Goal: Task Accomplishment & Management: Complete application form

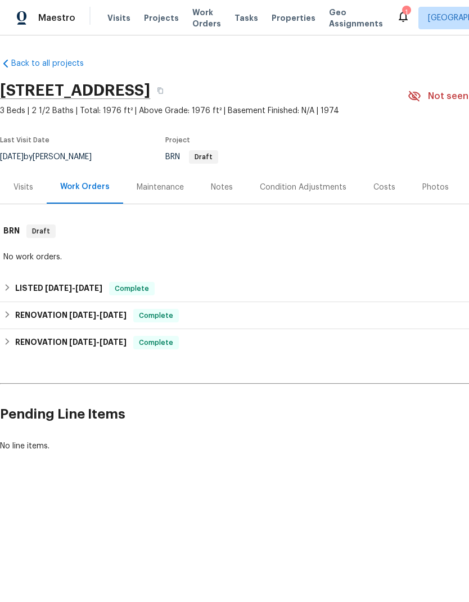
click at [224, 204] on div "Notes" at bounding box center [222, 187] width 49 height 33
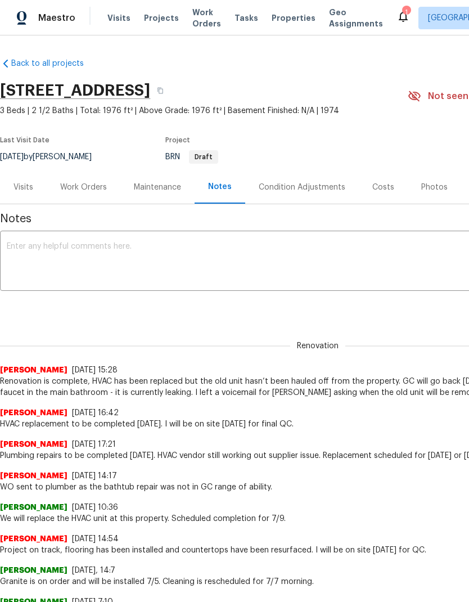
click at [227, 274] on textarea at bounding box center [318, 262] width 622 height 39
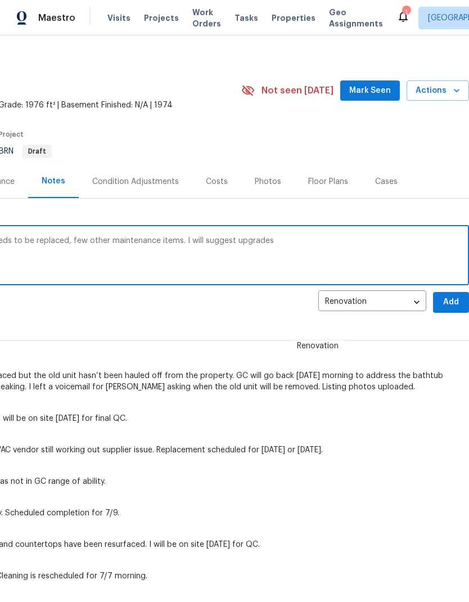
scroll to position [5, 167]
type textarea "Home heath check completed. Flooring needs to be replaced, few other maintenanc…"
click at [457, 310] on span "Add" at bounding box center [451, 303] width 18 height 14
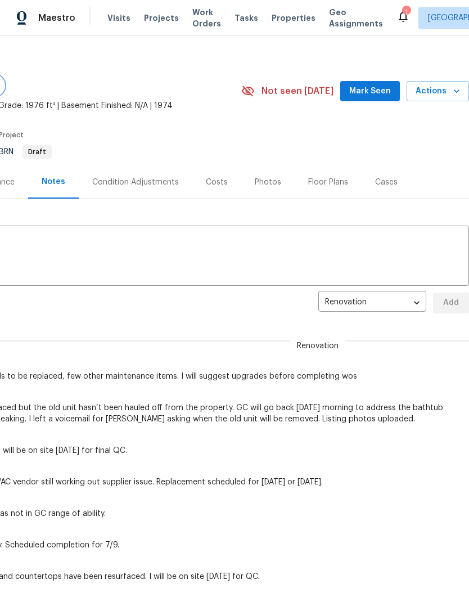
click at [211, 199] on div "Costs" at bounding box center [216, 181] width 49 height 33
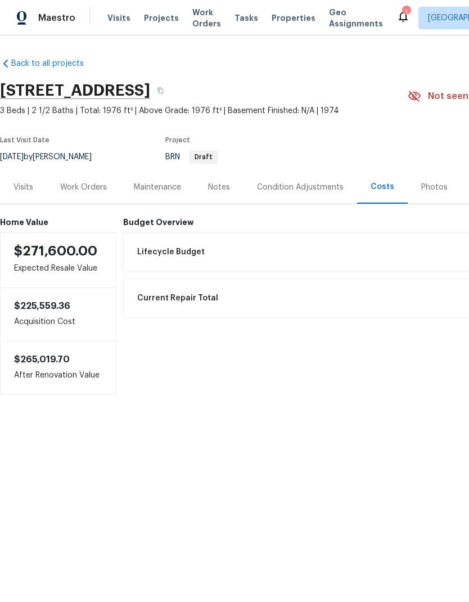
click at [91, 193] on div "Work Orders" at bounding box center [83, 187] width 47 height 11
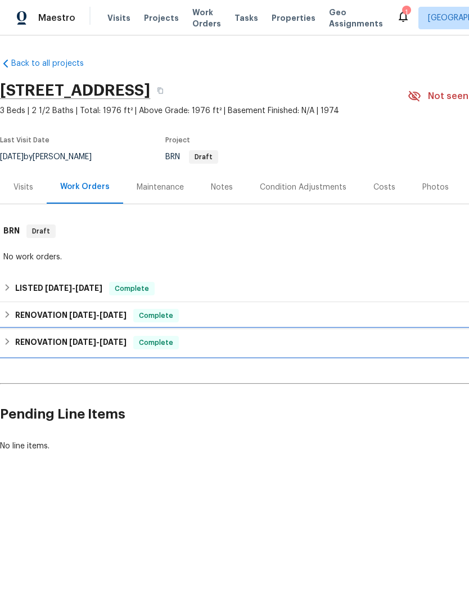
click at [295, 349] on div "RENOVATION [DATE] - [DATE] Complete" at bounding box center [317, 343] width 629 height 14
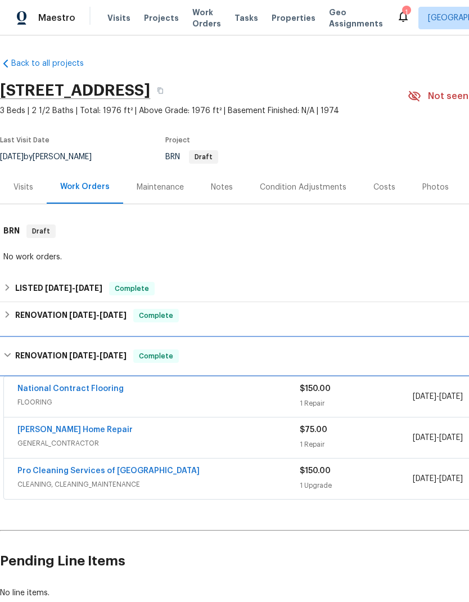
click at [345, 363] on div "RENOVATION 4/1/21 - 4/2/21 Complete" at bounding box center [317, 356] width 629 height 14
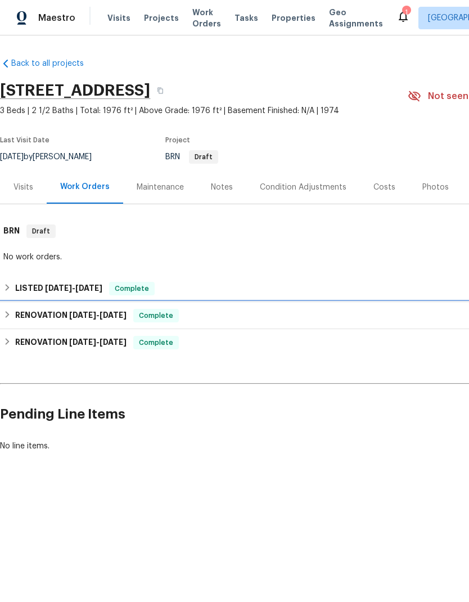
click at [366, 322] on div "RENOVATION 6/24/25 - 7/11/25 Complete" at bounding box center [317, 316] width 629 height 14
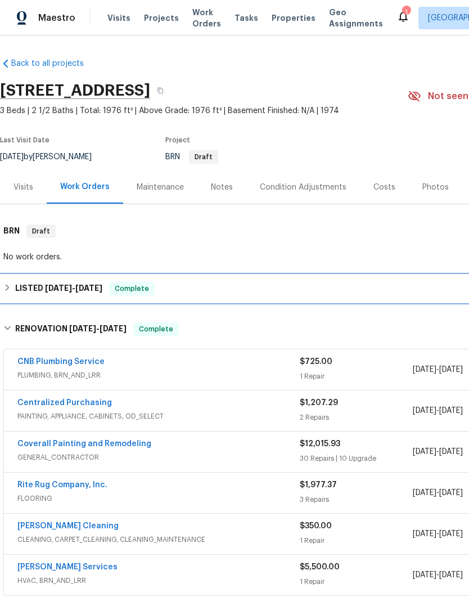
click at [280, 295] on div "LISTED 8/1/25 - 8/3/25 Complete" at bounding box center [317, 289] width 629 height 14
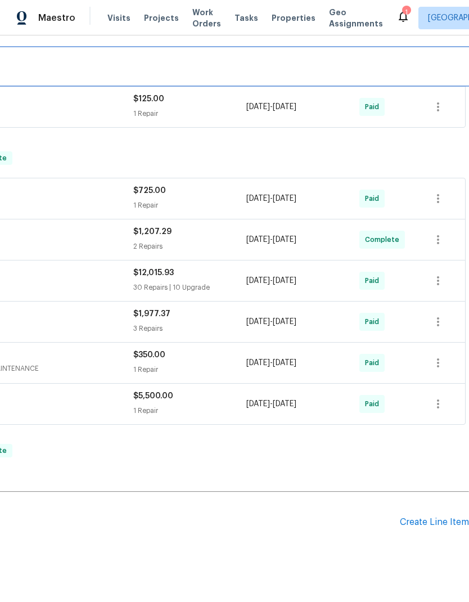
scroll to position [227, 167]
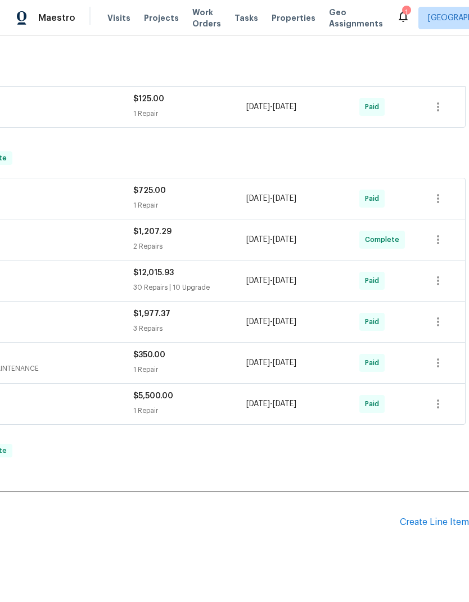
click at [431, 528] on div "Create Line Item" at bounding box center [434, 522] width 69 height 11
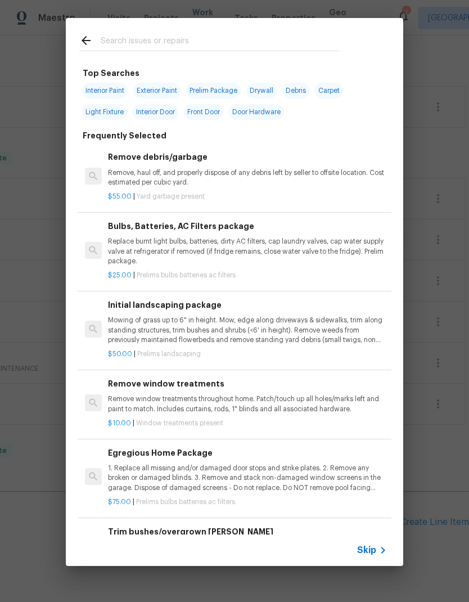
click at [372, 549] on span "Skip" at bounding box center [366, 550] width 19 height 11
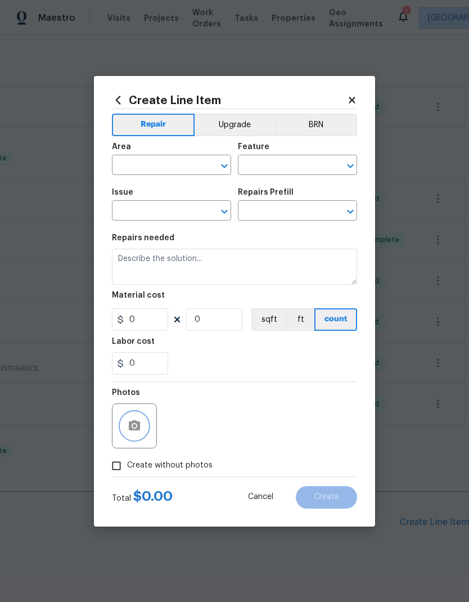
click at [136, 427] on circle "button" at bounding box center [134, 425] width 3 height 3
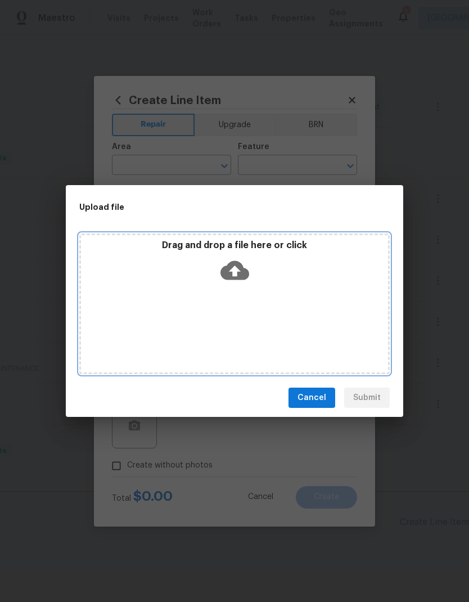
click at [231, 271] on icon at bounding box center [235, 270] width 29 height 29
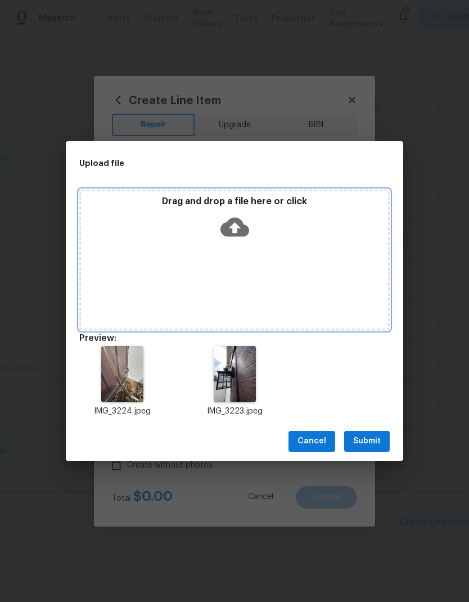
click at [238, 230] on icon at bounding box center [235, 226] width 29 height 19
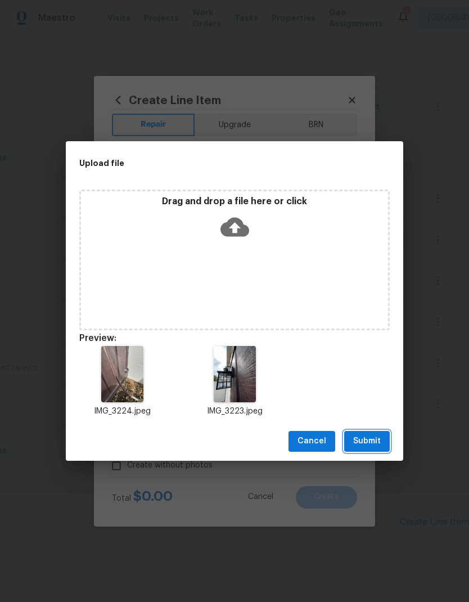
click at [370, 442] on span "Submit" at bounding box center [367, 441] width 28 height 14
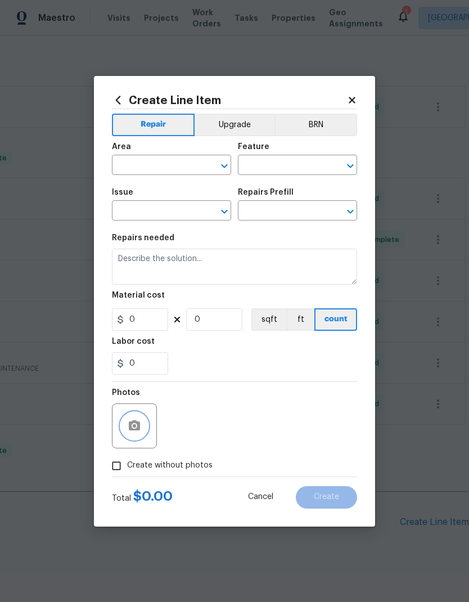
click at [225, 162] on icon "Open" at bounding box center [225, 166] width 14 height 14
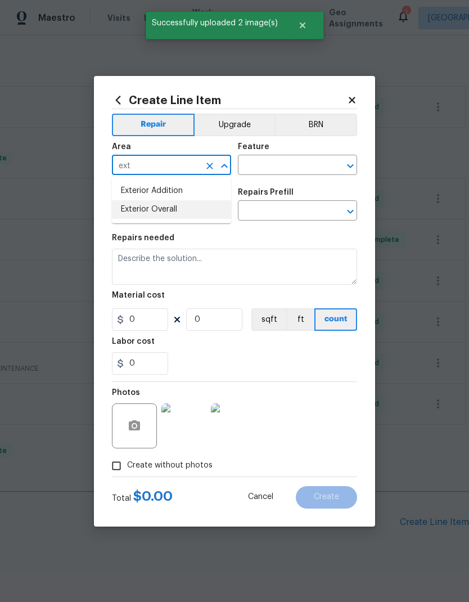
click at [183, 209] on li "Exterior Overall" at bounding box center [171, 209] width 119 height 19
type input "Exterior Overall"
click at [353, 164] on icon "Open" at bounding box center [350, 166] width 6 height 4
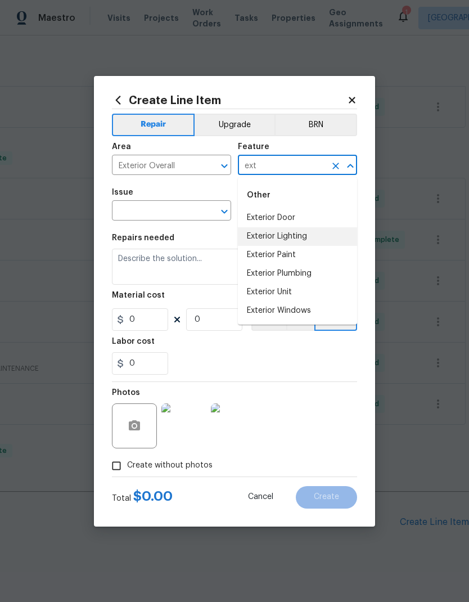
click at [306, 235] on li "Exterior Lighting" at bounding box center [297, 236] width 119 height 19
type input "Exterior Lighting"
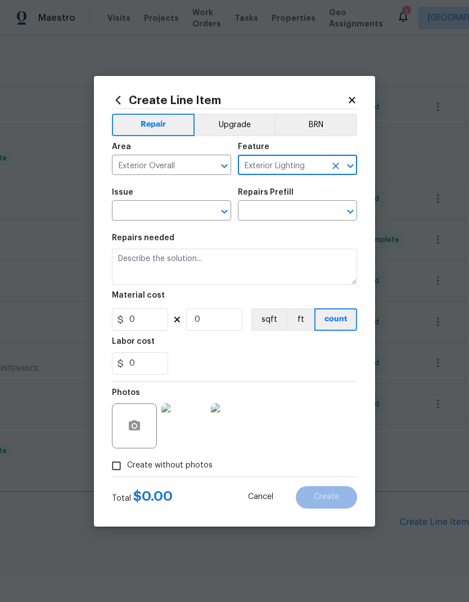
click at [227, 208] on icon "Open" at bounding box center [225, 212] width 14 height 14
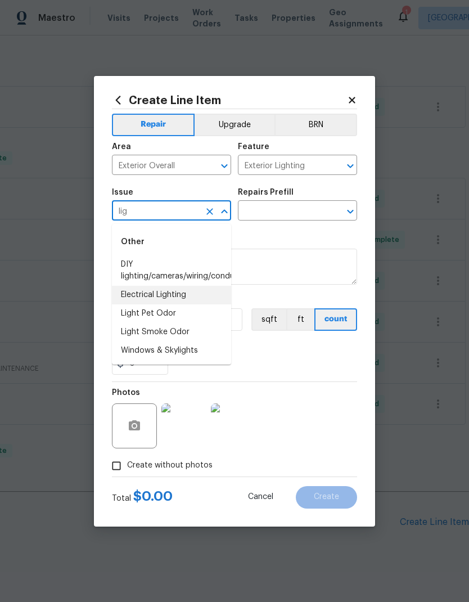
click at [187, 292] on li "Electrical Lighting" at bounding box center [171, 295] width 119 height 19
type input "Electrical Lighting"
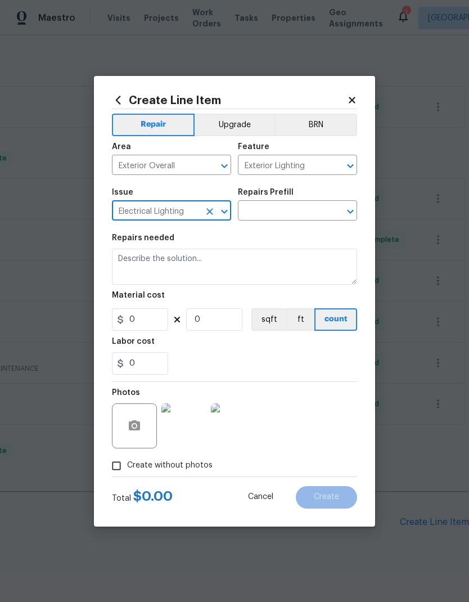
click at [348, 210] on icon "Open" at bounding box center [350, 212] width 6 height 4
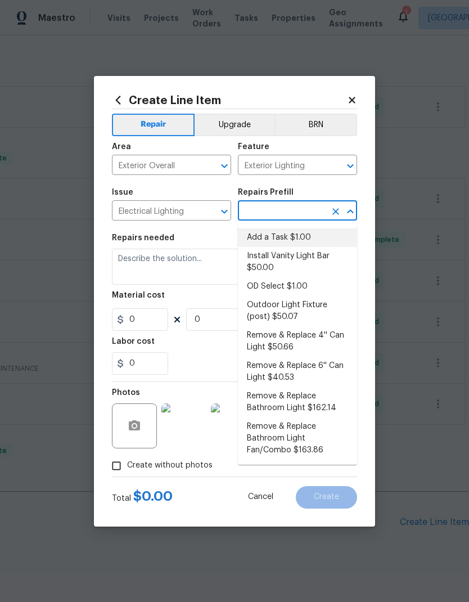
click at [303, 239] on li "Add a Task $1.00" at bounding box center [297, 237] width 119 height 19
type input "Add a Task $1.00"
type textarea "HPM to detail"
type input "1"
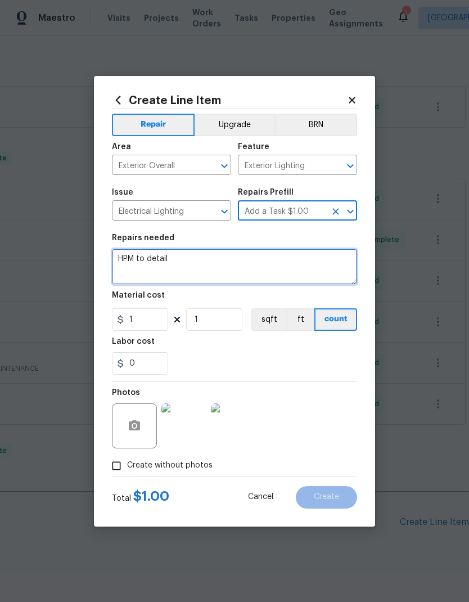
click at [145, 261] on textarea "HPM to detail" at bounding box center [234, 267] width 245 height 36
click at [148, 257] on textarea "HPM to detail" at bounding box center [234, 267] width 245 height 36
click at [146, 259] on textarea "HPM to detail" at bounding box center [234, 267] width 245 height 36
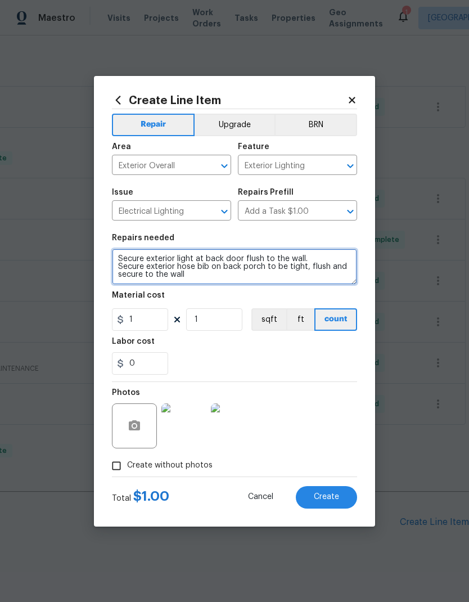
type textarea "Secure exterior light at back door flush to the wall. Secure exterior hose bib …"
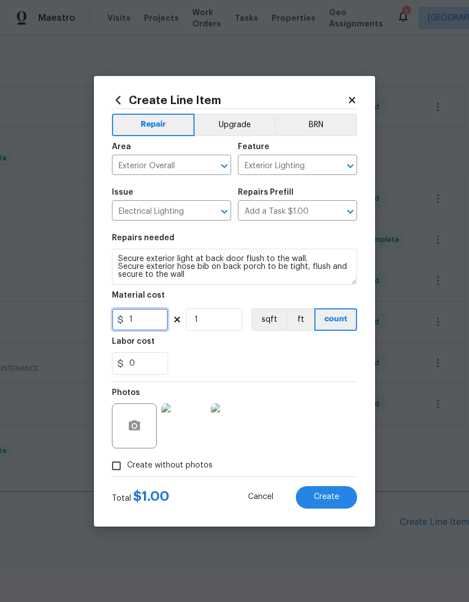
click at [145, 325] on input "1" at bounding box center [140, 319] width 56 height 23
type input "25"
click at [254, 348] on div "Labor cost" at bounding box center [234, 345] width 245 height 15
click at [325, 495] on span "Create" at bounding box center [326, 497] width 25 height 8
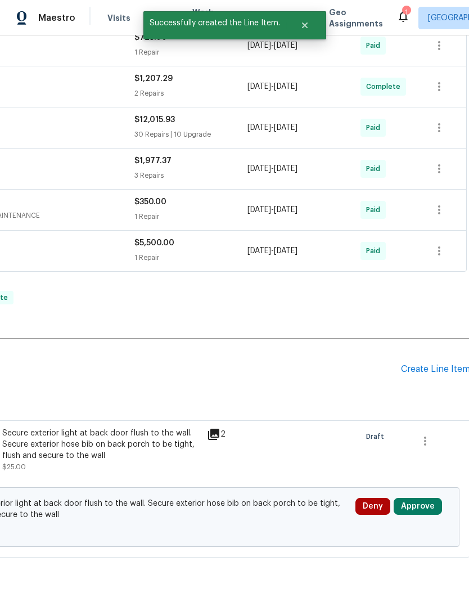
scroll to position [379, 165]
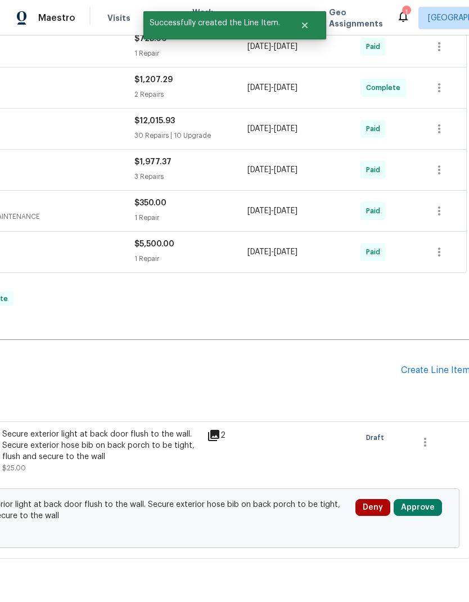
click at [424, 516] on button "Approve" at bounding box center [418, 507] width 48 height 17
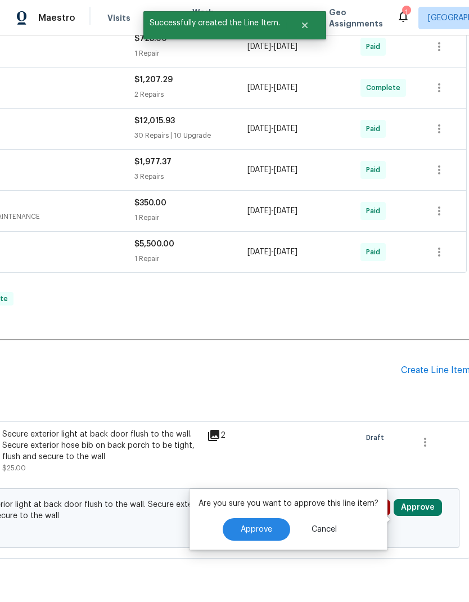
click at [265, 531] on span "Approve" at bounding box center [257, 530] width 32 height 8
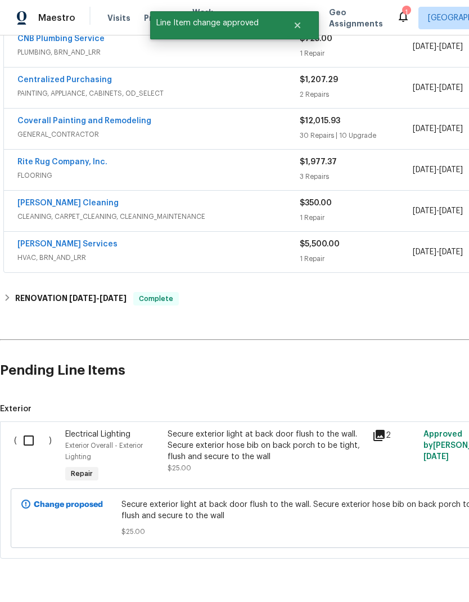
scroll to position [379, 0]
click at [30, 452] on input "checkbox" at bounding box center [33, 441] width 32 height 24
checkbox input "true"
click at [416, 567] on span "Create Work Order" at bounding box center [404, 574] width 75 height 14
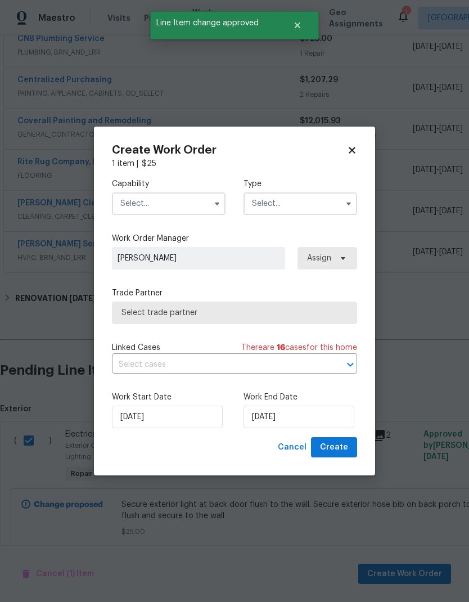
click at [163, 210] on input "text" at bounding box center [169, 203] width 114 height 23
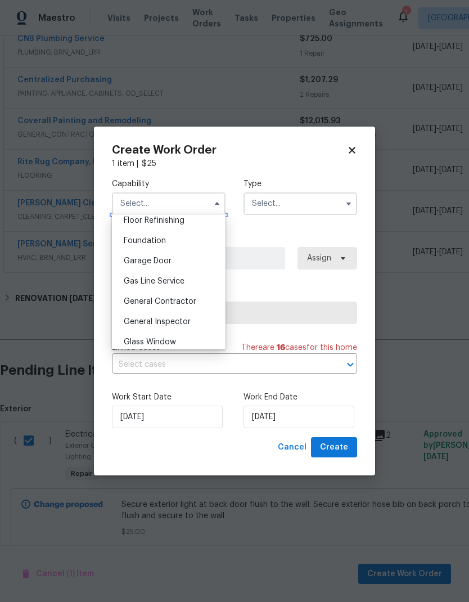
scroll to position [463, 0]
click at [174, 304] on span "General Contractor" at bounding box center [160, 302] width 73 height 8
type input "General Contractor"
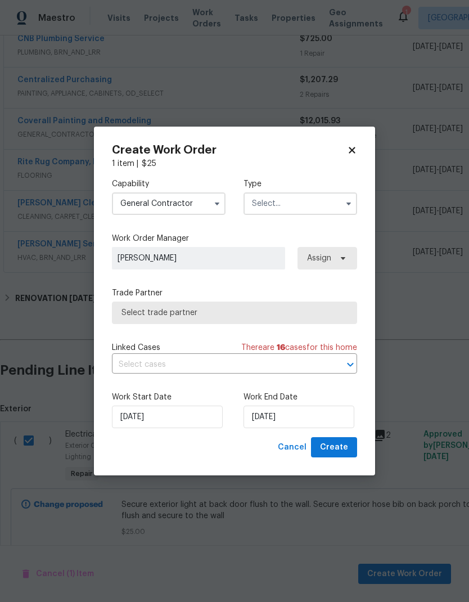
click at [299, 202] on input "text" at bounding box center [301, 203] width 114 height 23
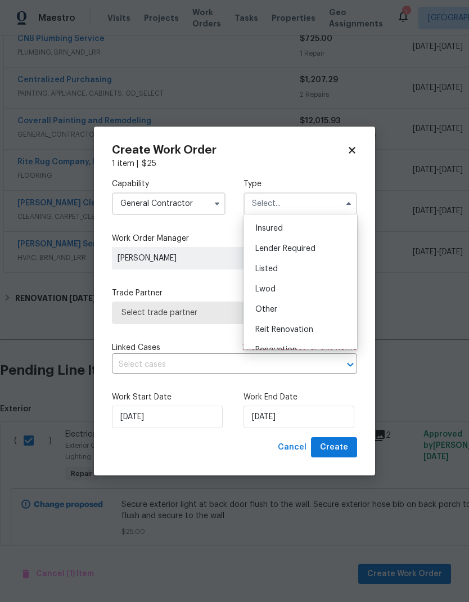
scroll to position [60, 0]
click at [295, 266] on div "Listed" at bounding box center [300, 268] width 108 height 20
type input "Listed"
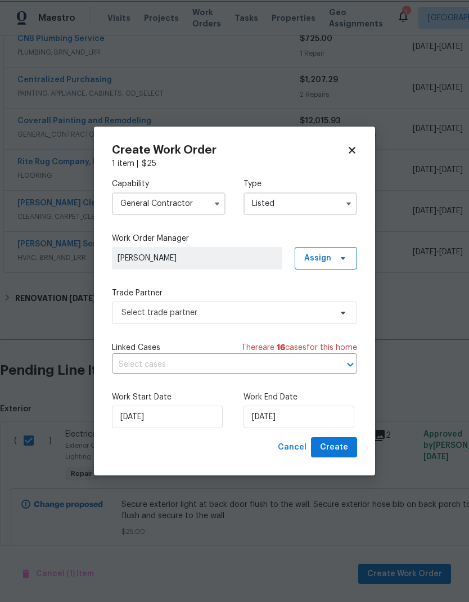
scroll to position [0, 0]
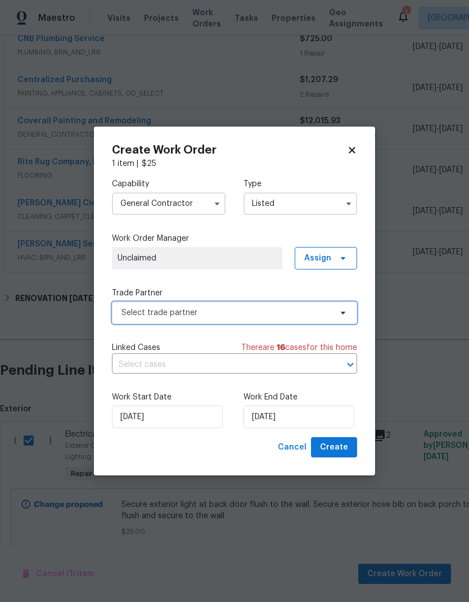
click at [311, 314] on span "Select trade partner" at bounding box center [227, 312] width 210 height 11
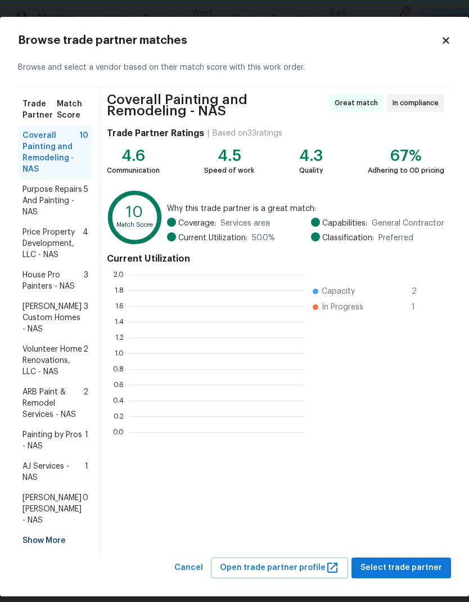
scroll to position [1, 1]
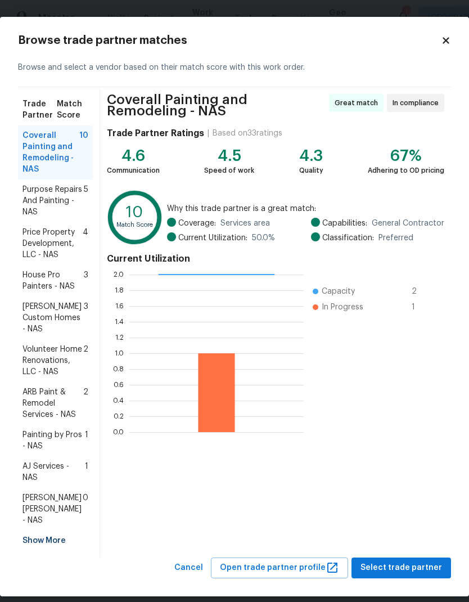
click at [34, 349] on span "Volunteer Home Renovations, LLC - NAS" at bounding box center [53, 361] width 61 height 34
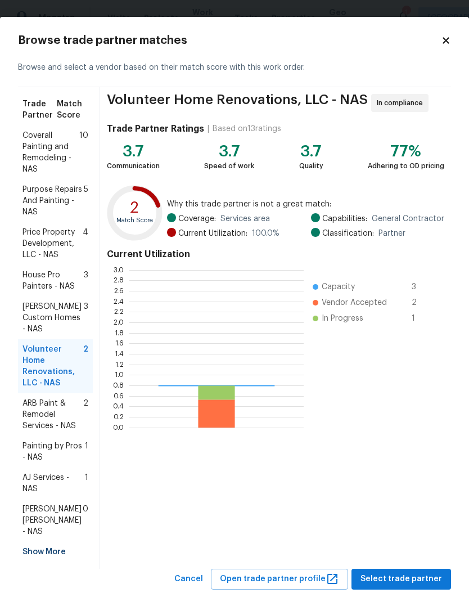
scroll to position [158, 174]
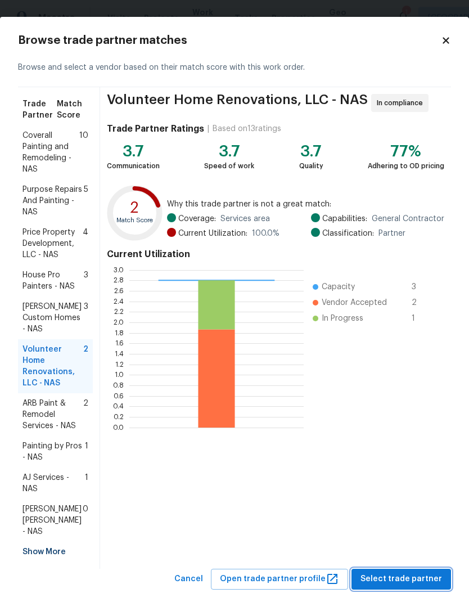
click at [418, 572] on span "Select trade partner" at bounding box center [402, 579] width 82 height 14
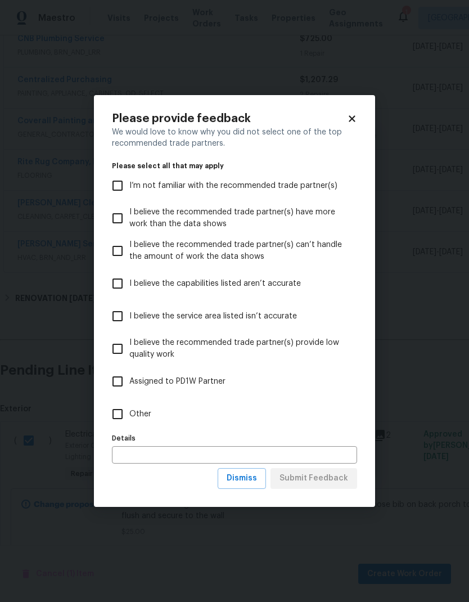
click at [140, 420] on label "Other" at bounding box center [227, 414] width 243 height 33
click at [129, 420] on input "Other" at bounding box center [118, 414] width 24 height 24
checkbox input "true"
click at [324, 470] on button "Submit Feedback" at bounding box center [314, 478] width 87 height 21
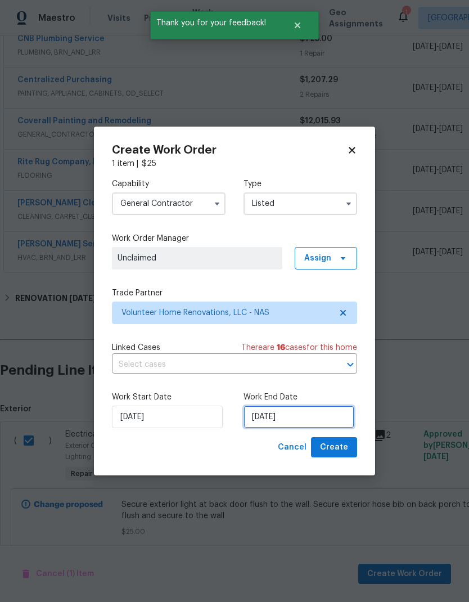
click at [316, 416] on input "[DATE]" at bounding box center [299, 417] width 111 height 23
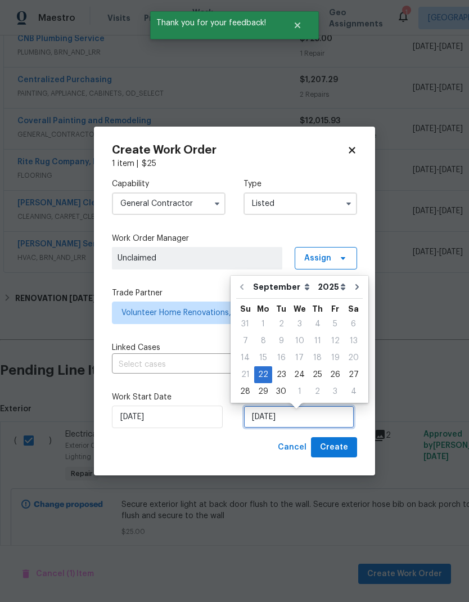
scroll to position [5, 0]
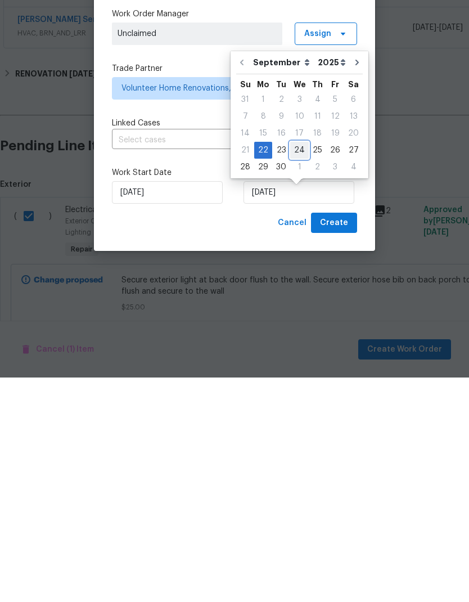
click at [292, 367] on div "24" at bounding box center [299, 375] width 19 height 16
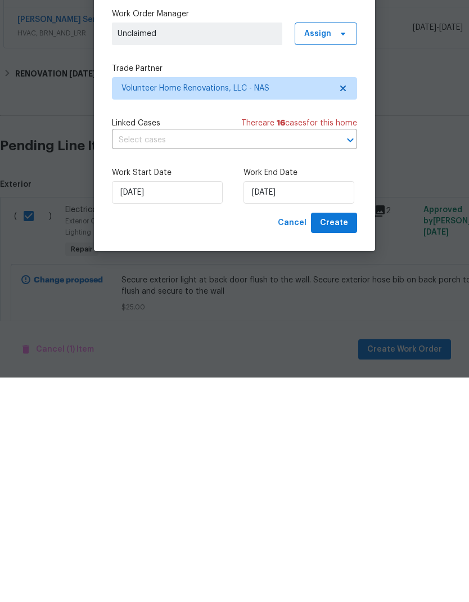
type input "[DATE]"
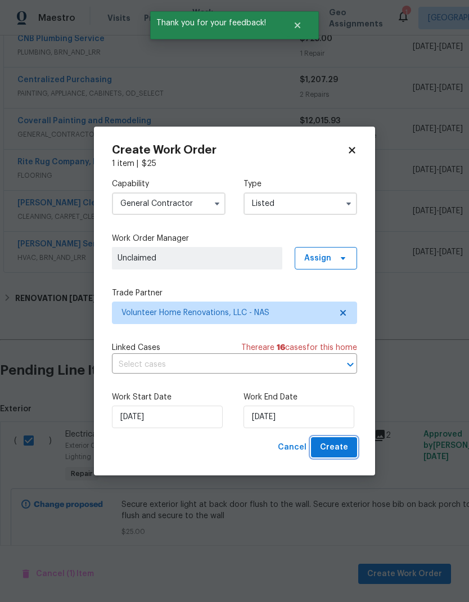
click at [337, 447] on span "Create" at bounding box center [334, 448] width 28 height 14
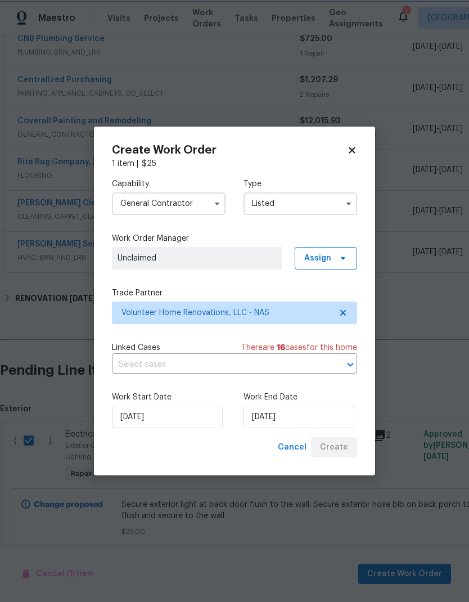
checkbox input "false"
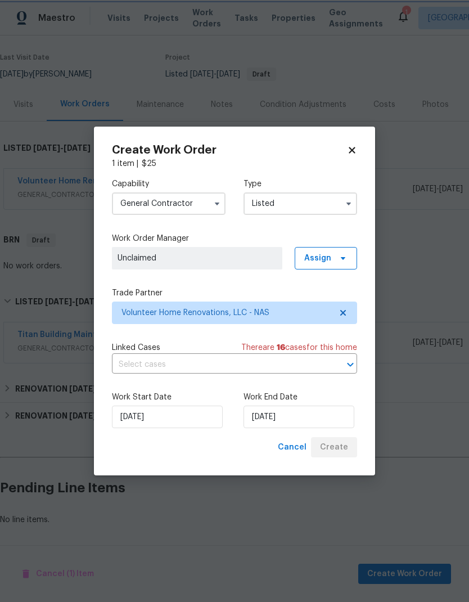
scroll to position [48, 0]
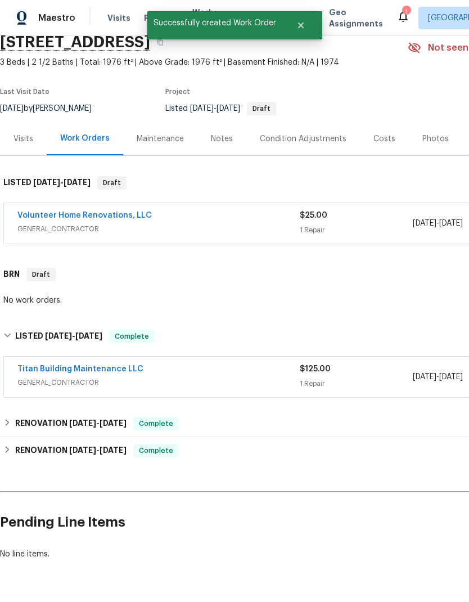
click at [103, 212] on link "Volunteer Home Renovations, LLC" at bounding box center [84, 216] width 135 height 8
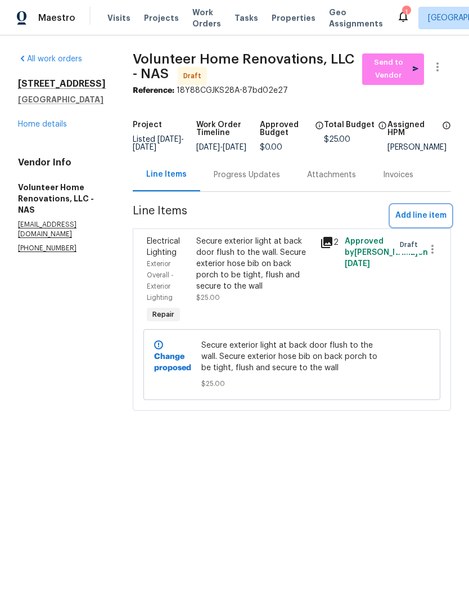
click at [426, 219] on span "Add line item" at bounding box center [421, 216] width 51 height 14
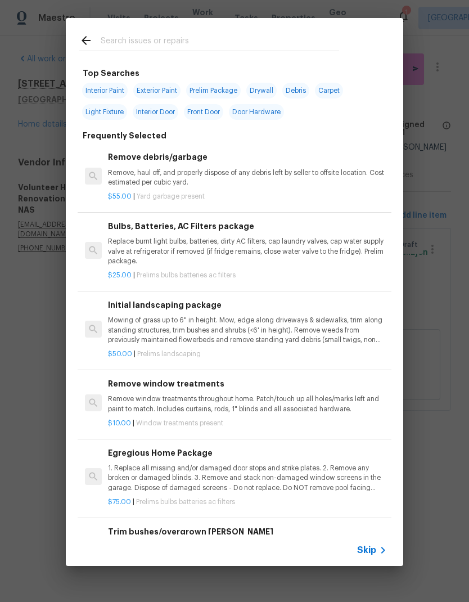
click at [366, 550] on span "Skip" at bounding box center [366, 550] width 19 height 11
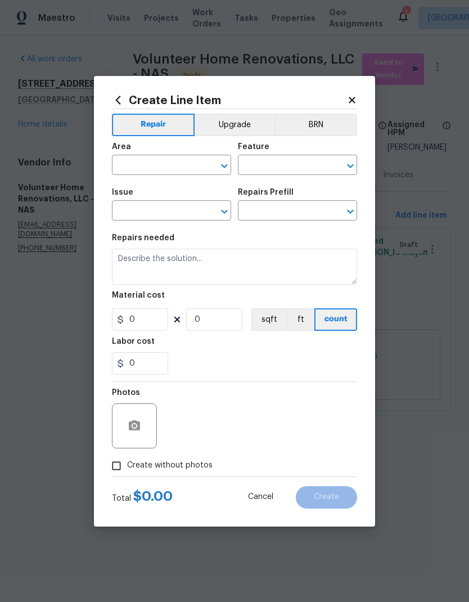
click at [145, 417] on div at bounding box center [134, 426] width 45 height 45
click at [142, 416] on button "button" at bounding box center [134, 426] width 27 height 27
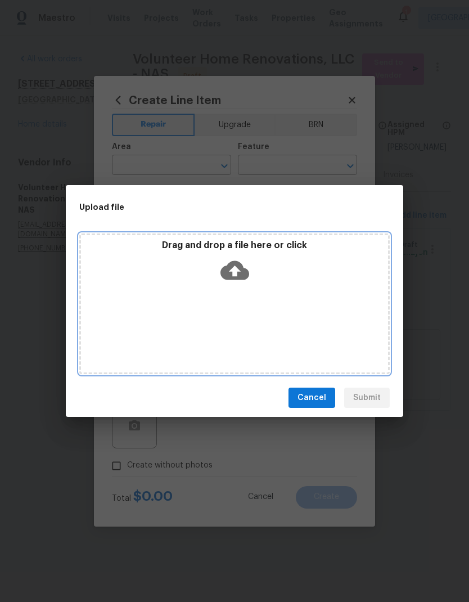
click at [236, 270] on icon at bounding box center [235, 270] width 29 height 29
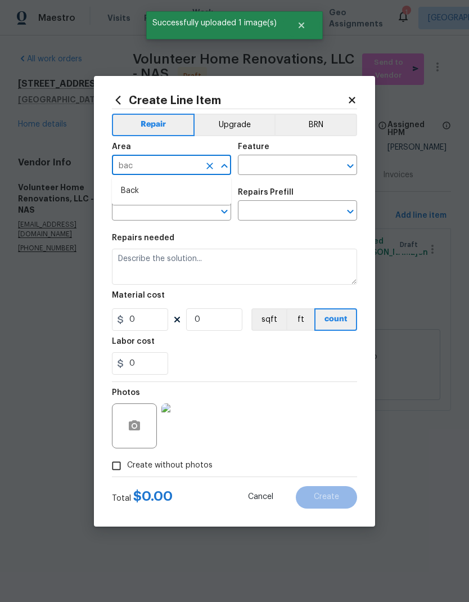
click at [179, 186] on li "Back" at bounding box center [171, 191] width 119 height 19
type input "Back"
click at [278, 163] on input "text" at bounding box center [282, 166] width 88 height 17
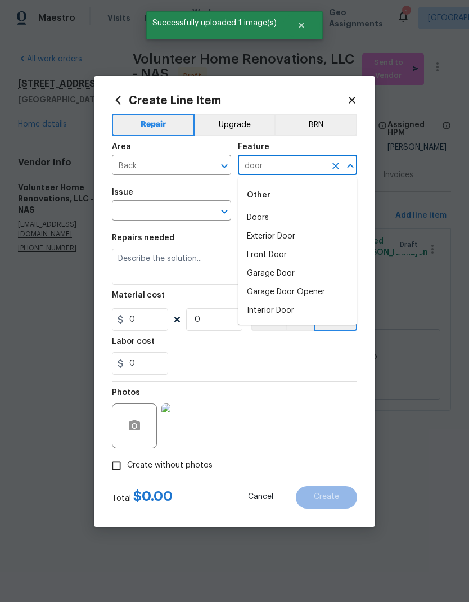
click at [286, 216] on li "Doors" at bounding box center [297, 218] width 119 height 19
type input "Doors"
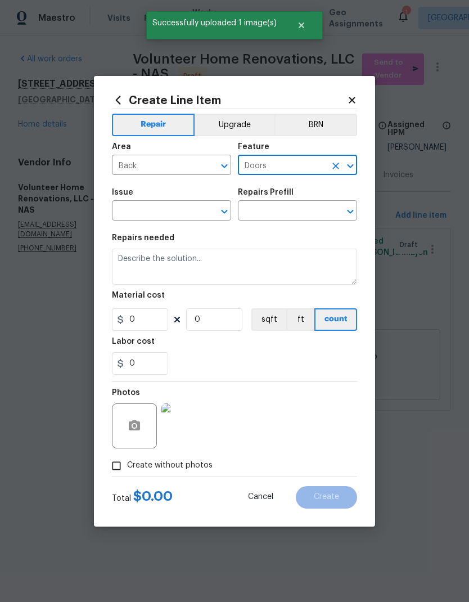
click at [223, 216] on icon "Open" at bounding box center [225, 212] width 14 height 14
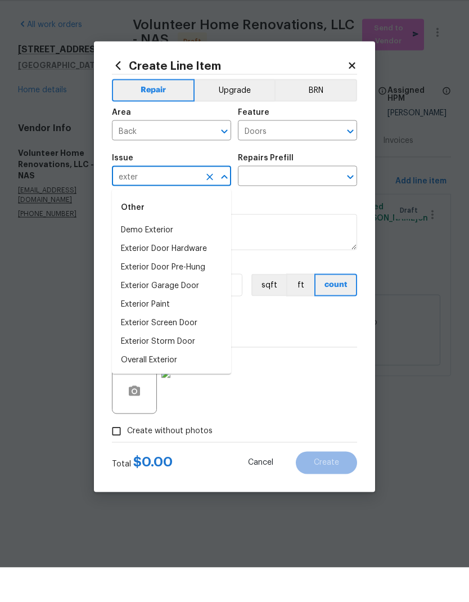
click at [186, 274] on li "Exterior Door Hardware" at bounding box center [171, 283] width 119 height 19
type input "Exterior Door Hardware"
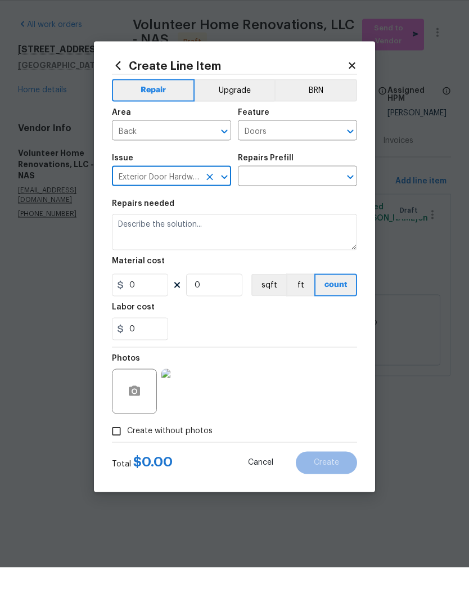
click at [314, 203] on input "text" at bounding box center [282, 211] width 88 height 17
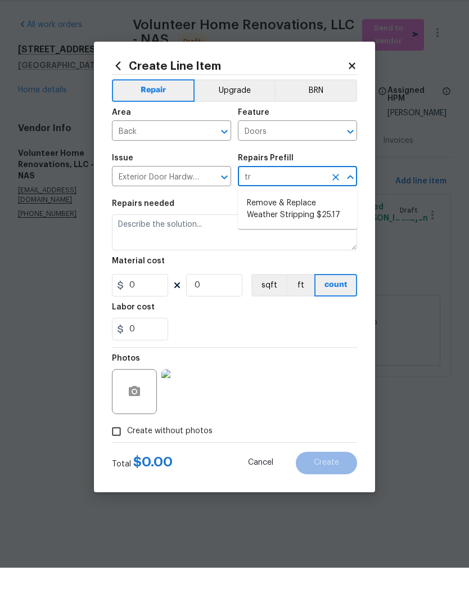
click at [308, 228] on li "Remove & Replace Weather Stripping $25.17" at bounding box center [297, 243] width 119 height 30
type input "Remove & Replace Weather Stripping $25.17"
type input "Interior Door"
type input "1"
type input "Remove & Replace Weather Stripping $25.17"
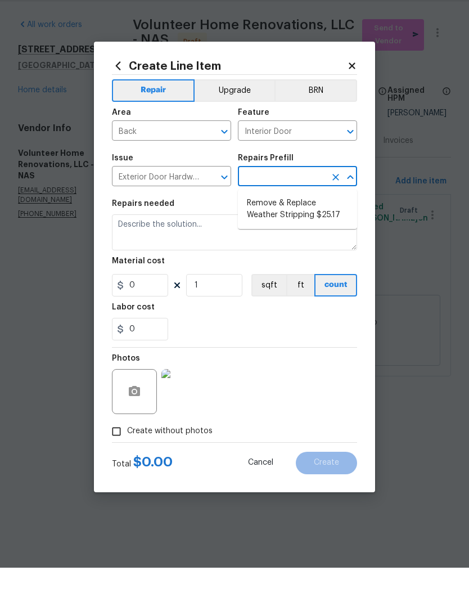
type input "25.17"
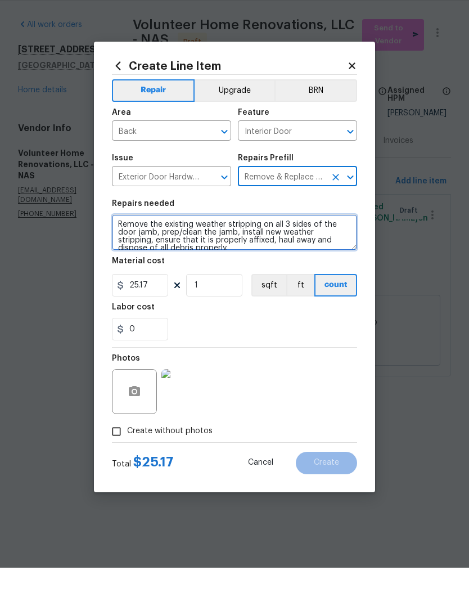
click at [172, 249] on textarea "Remove the existing weather stripping on all 3 sides of the door jamb, prep/cle…" at bounding box center [234, 267] width 245 height 36
click at [170, 249] on textarea "Remove the existing weather stripping on all 3 sides of the door jamb, prep/cle…" at bounding box center [234, 267] width 245 height 36
click at [169, 249] on textarea "Remove the existing weather stripping on all 3 sides of the door jamb, prep/cle…" at bounding box center [234, 267] width 245 height 36
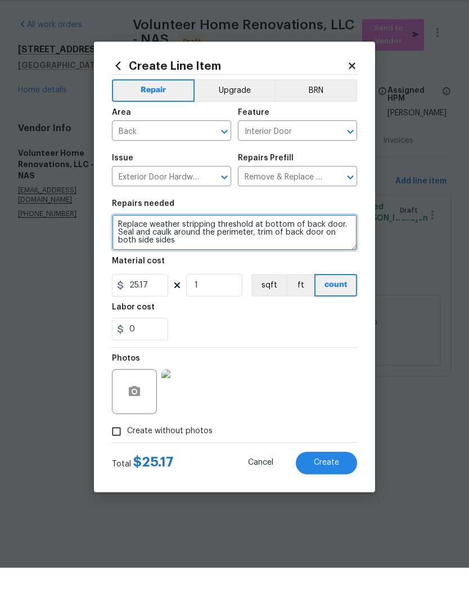
type textarea "Replace weather stripping threshold at bottom of back door. Seal and caulk arou…"
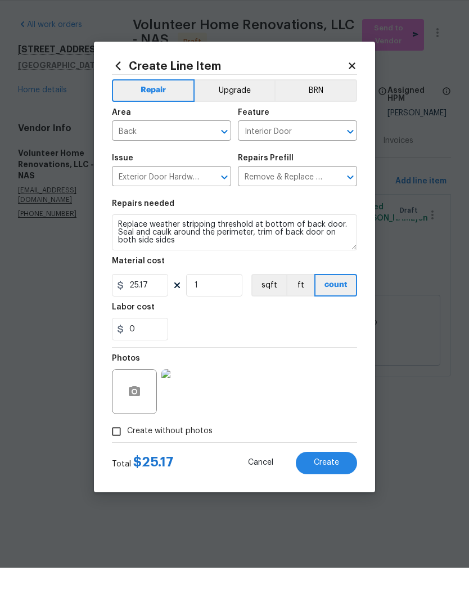
click at [234, 352] on div "0" at bounding box center [234, 363] width 245 height 23
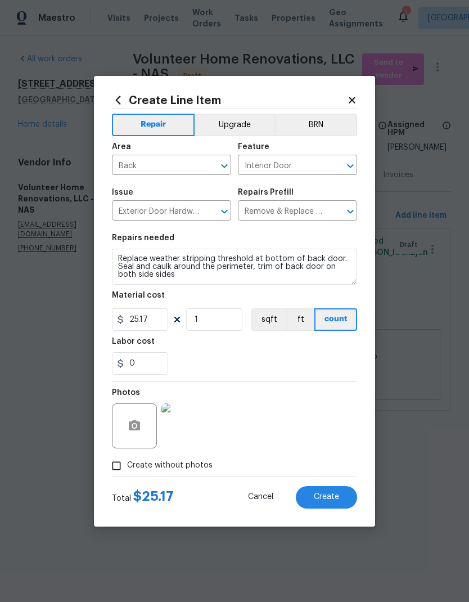
click at [323, 498] on span "Create" at bounding box center [326, 497] width 25 height 8
type input "0"
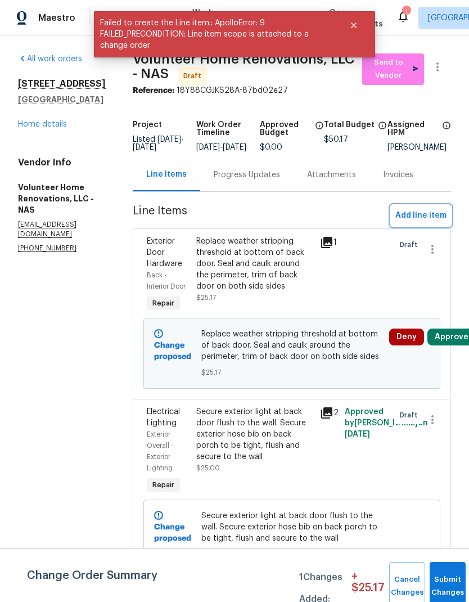
click at [419, 223] on span "Add line item" at bounding box center [421, 216] width 51 height 14
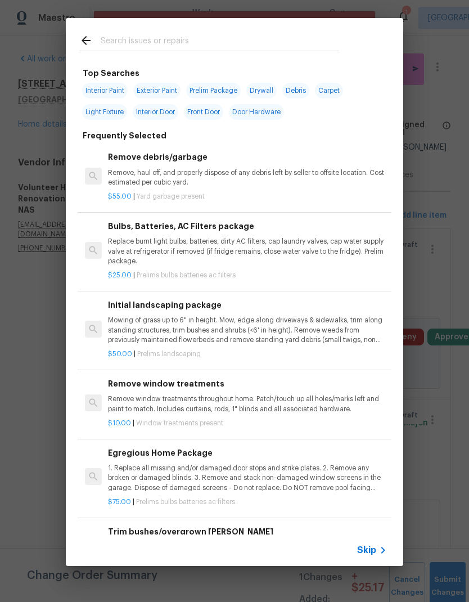
click at [368, 555] on span "Skip" at bounding box center [366, 550] width 19 height 11
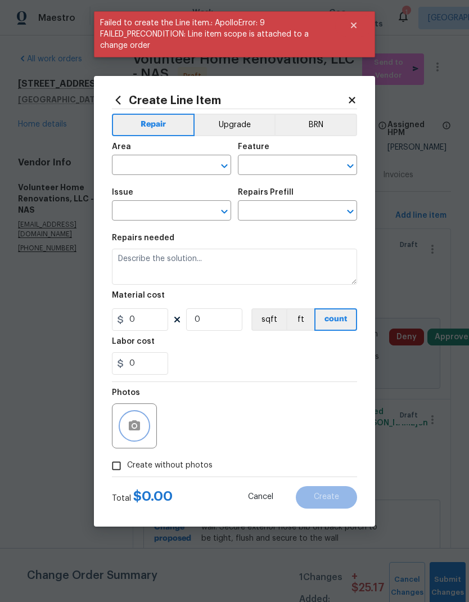
click at [140, 423] on icon "button" at bounding box center [134, 425] width 11 height 10
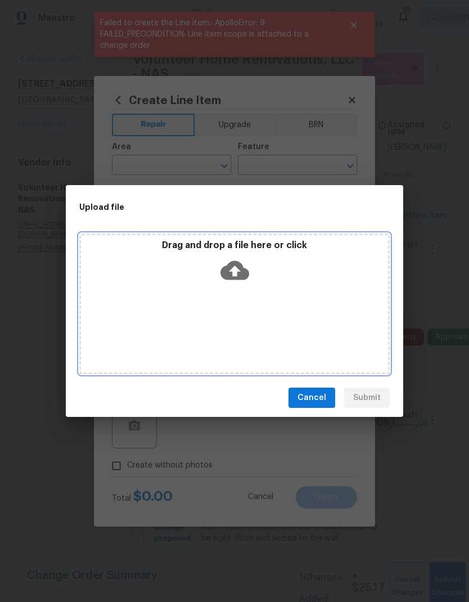
click at [234, 273] on icon at bounding box center [235, 270] width 29 height 29
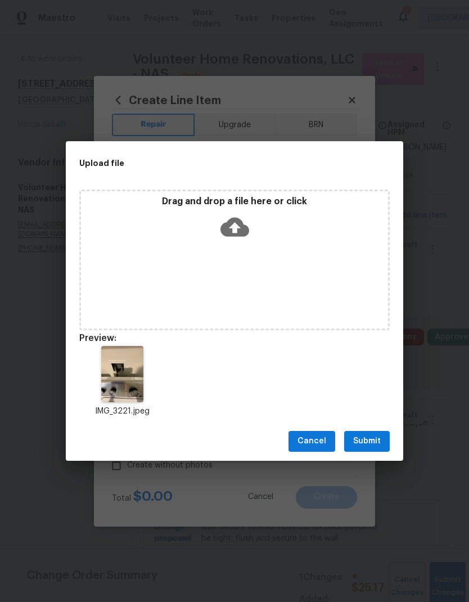
click at [370, 440] on span "Submit" at bounding box center [367, 441] width 28 height 14
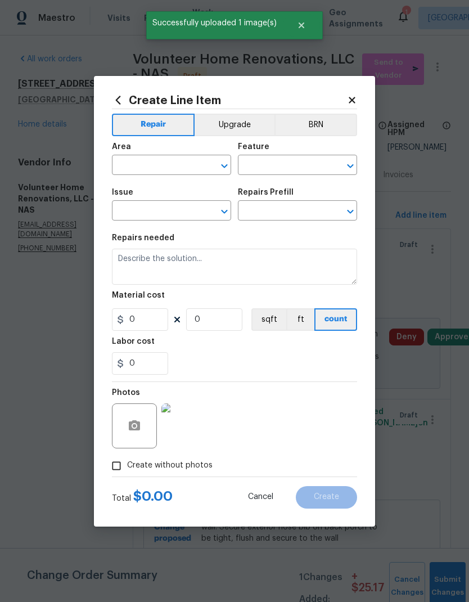
click at [157, 165] on input "text" at bounding box center [156, 166] width 88 height 17
click at [174, 185] on li "Laundry" at bounding box center [171, 191] width 119 height 19
type input "Laundry"
click at [284, 163] on input "text" at bounding box center [282, 166] width 88 height 17
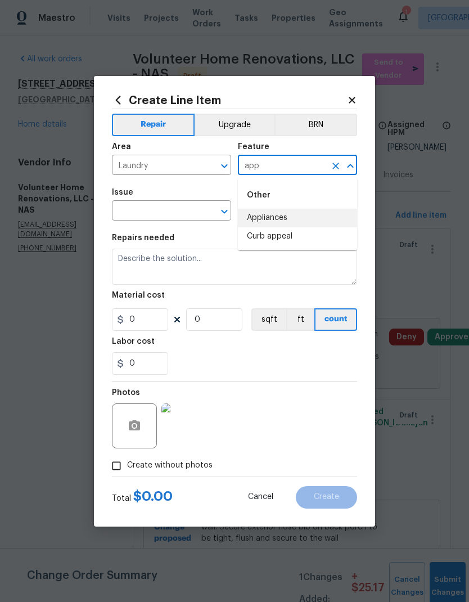
click at [283, 219] on li "Appliances" at bounding box center [297, 218] width 119 height 19
type input "Appliances"
click at [219, 208] on icon "Open" at bounding box center [225, 212] width 14 height 14
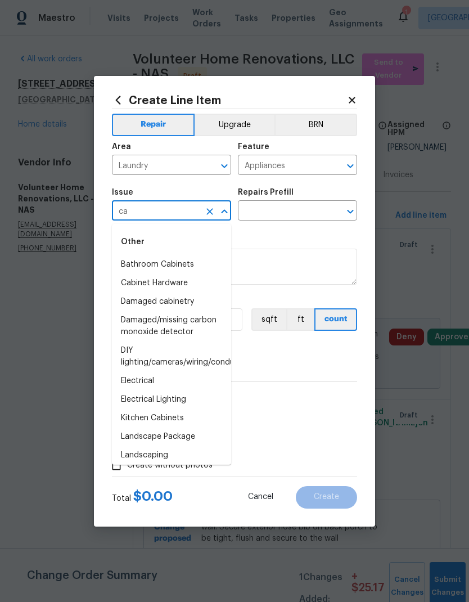
type input "c"
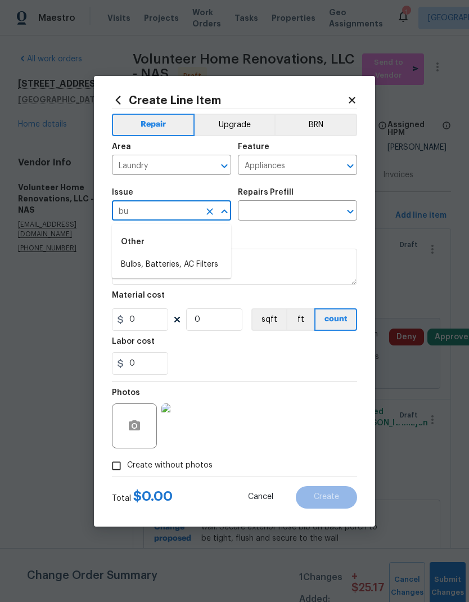
click at [198, 268] on li "Bulbs, Batteries, AC Filters" at bounding box center [171, 264] width 119 height 19
type input "Bulbs, Batteries, AC Filters"
click at [340, 211] on icon "Clear" at bounding box center [335, 211] width 11 height 11
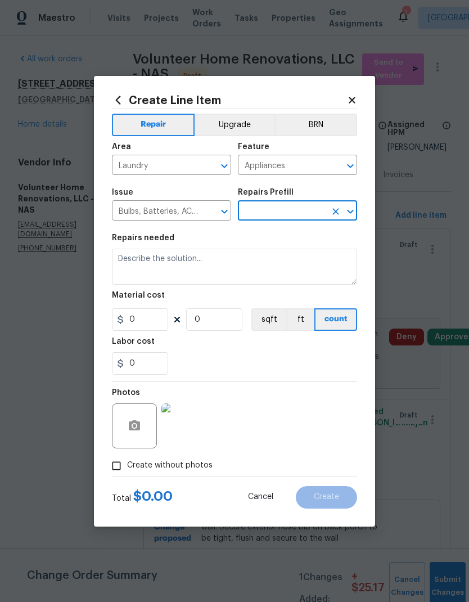
click at [344, 210] on icon "Open" at bounding box center [351, 212] width 14 height 14
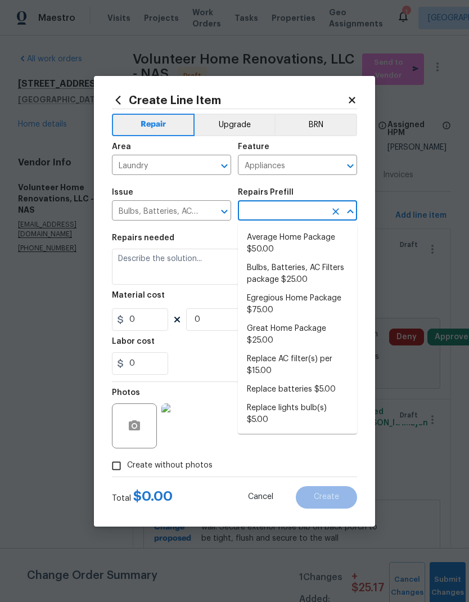
click at [289, 330] on li "Great Home Package $25.00" at bounding box center [297, 335] width 119 height 30
type input "Great Home Package $25.00"
type input "Home Readiness Packages"
type textarea "1. Replace all missing and/or damaged door stops and strike plates. 2. Remove a…"
type input "1"
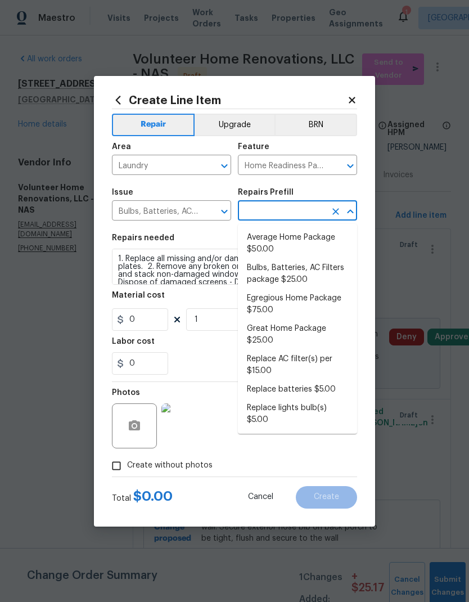
type input "Great Home Package $25.00"
type input "25"
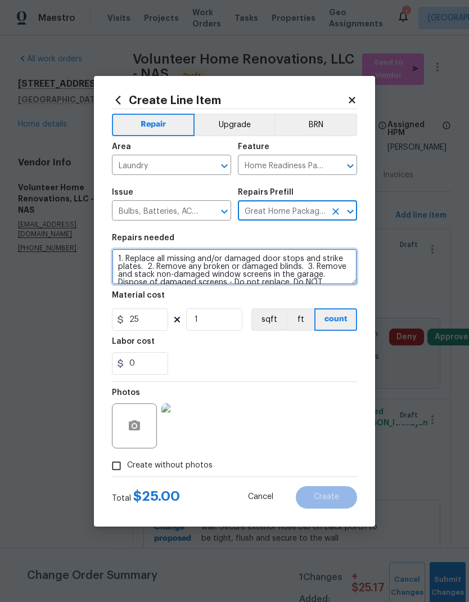
click at [233, 268] on textarea "1. Replace all missing and/or damaged door stops and strike plates. 2. Remove a…" at bounding box center [234, 267] width 245 height 36
click at [236, 267] on textarea "1. Replace all missing and/or damaged door stops and strike plates. 2. Remove a…" at bounding box center [234, 267] width 245 height 36
click at [237, 268] on textarea "1. Replace all missing and/or damaged door stops and strike plates. 2. Remove a…" at bounding box center [234, 267] width 245 height 36
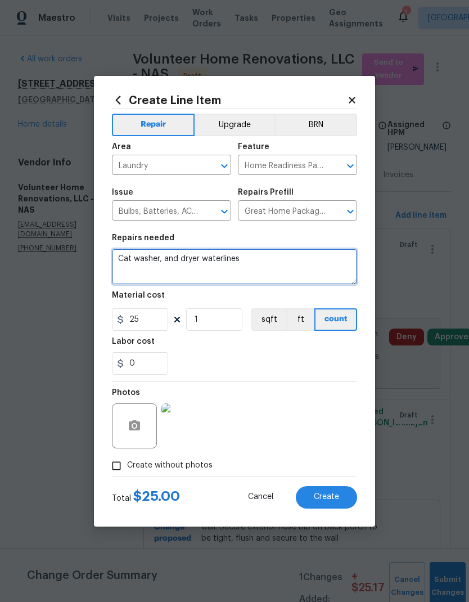
click at [125, 255] on textarea "Cat washer, and dryer waterlines" at bounding box center [234, 267] width 245 height 36
click at [258, 349] on div "Labor cost" at bounding box center [234, 345] width 245 height 15
click at [146, 262] on textarea "Capwasher, and dryer waterlines" at bounding box center [234, 267] width 245 height 36
click at [265, 330] on button "sqft" at bounding box center [269, 319] width 35 height 23
click at [233, 255] on textarea "Cap washer, and dryer waterlines" at bounding box center [234, 267] width 245 height 36
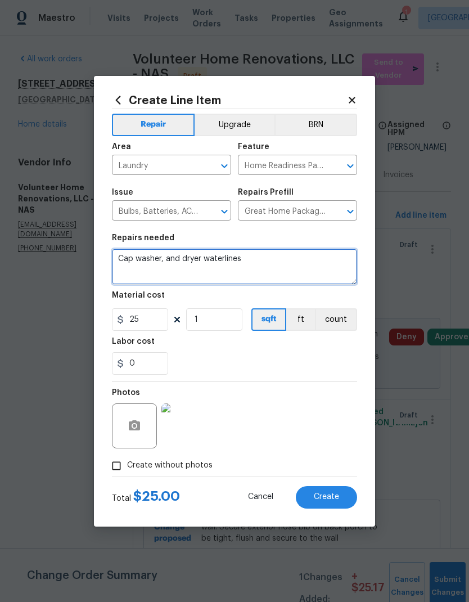
click at [196, 259] on textarea "Cap washer, and dryer waterlines" at bounding box center [234, 267] width 245 height 36
click at [226, 267] on textarea "Cap washer waterlines" at bounding box center [234, 267] width 245 height 36
type textarea "Cap washer waterlines"
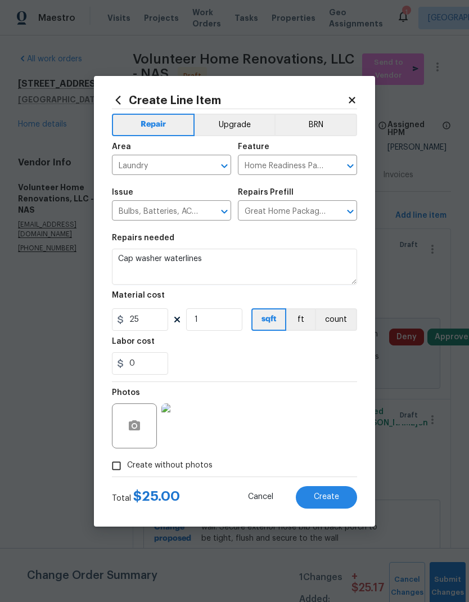
click at [267, 355] on div "0" at bounding box center [234, 363] width 245 height 23
click at [325, 492] on button "Create" at bounding box center [326, 497] width 61 height 23
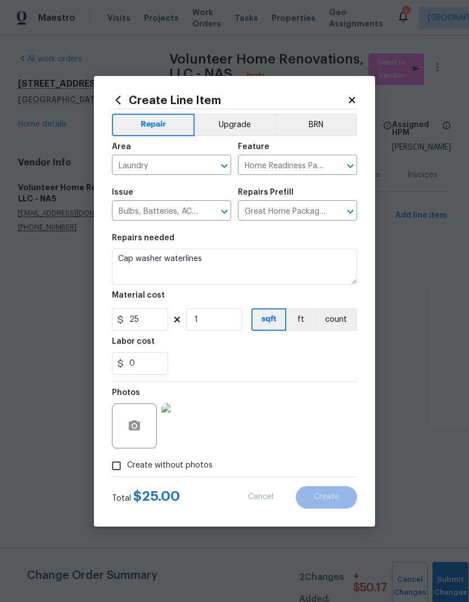
type input "0"
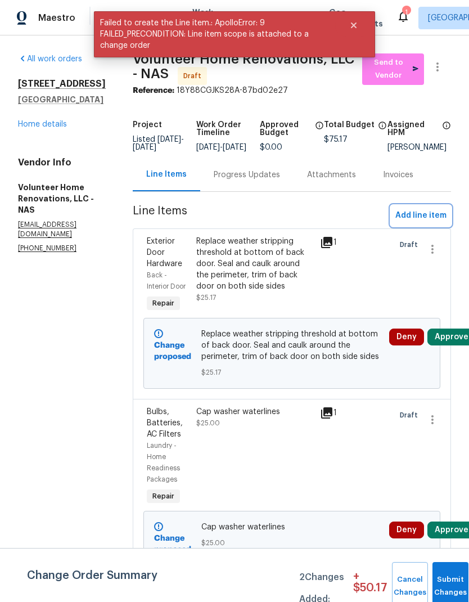
click at [429, 223] on span "Add line item" at bounding box center [421, 216] width 51 height 14
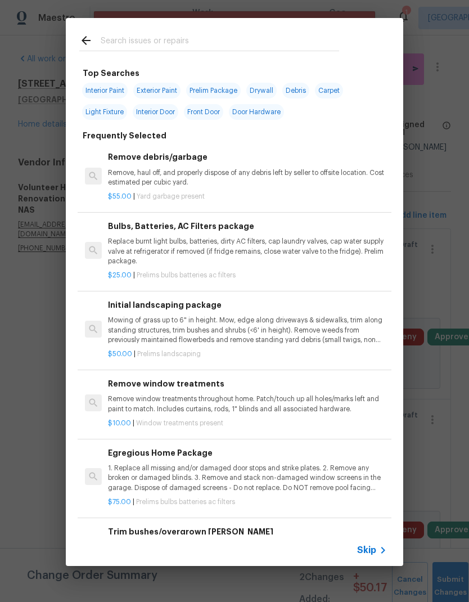
click at [373, 556] on div "Skip" at bounding box center [373, 551] width 33 height 14
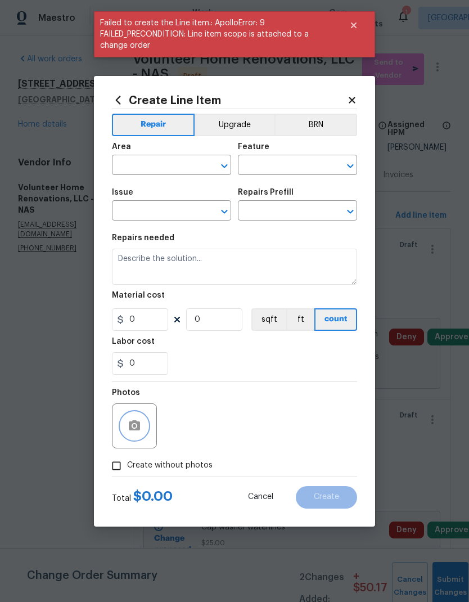
click at [138, 422] on icon "button" at bounding box center [135, 426] width 14 height 14
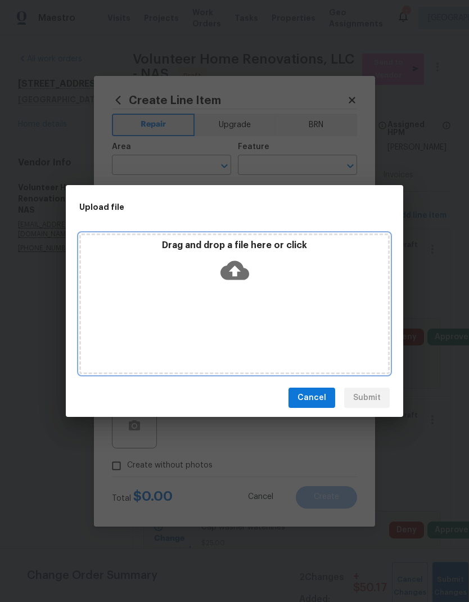
click at [243, 265] on icon at bounding box center [235, 270] width 29 height 29
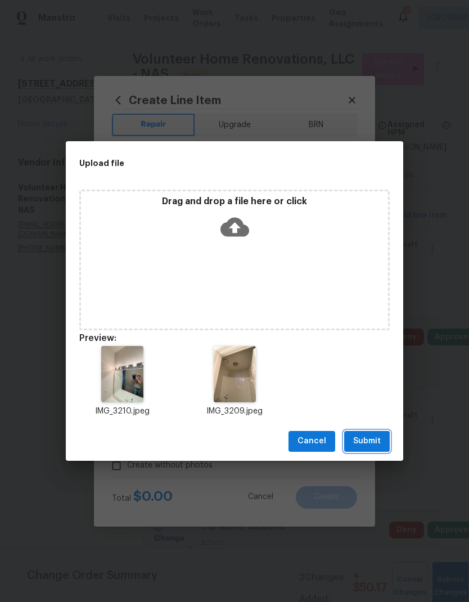
click at [369, 436] on span "Submit" at bounding box center [367, 441] width 28 height 14
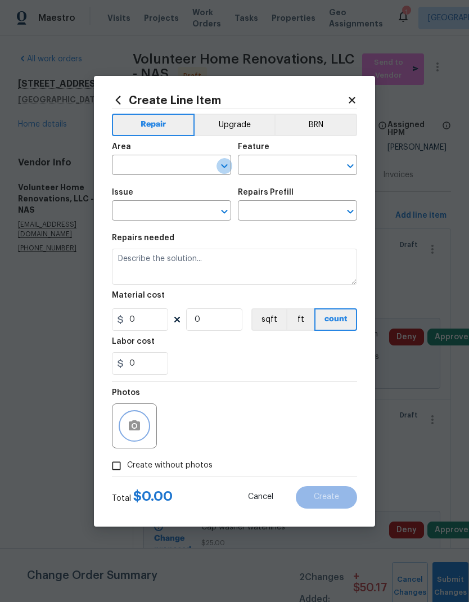
click at [218, 164] on icon "Open" at bounding box center [225, 166] width 14 height 14
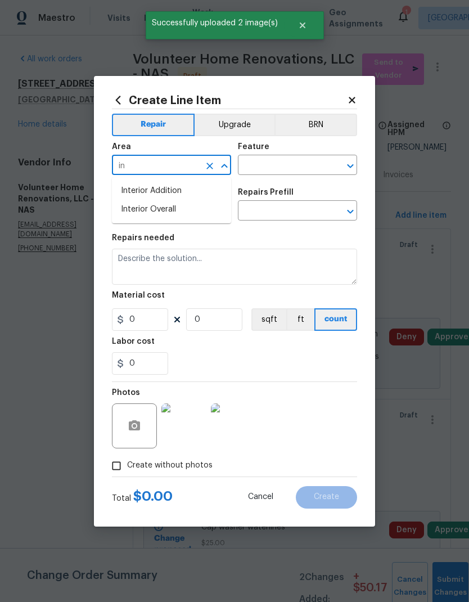
type input "i"
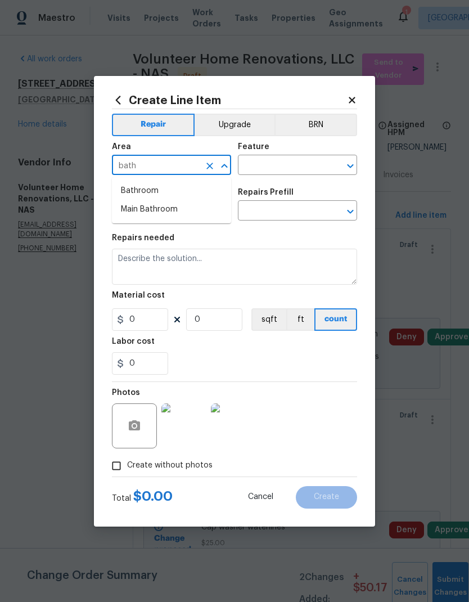
click at [190, 205] on li "Main Bathroom" at bounding box center [171, 209] width 119 height 19
type input "Main Bathroom"
click at [347, 163] on icon "Open" at bounding box center [351, 166] width 14 height 14
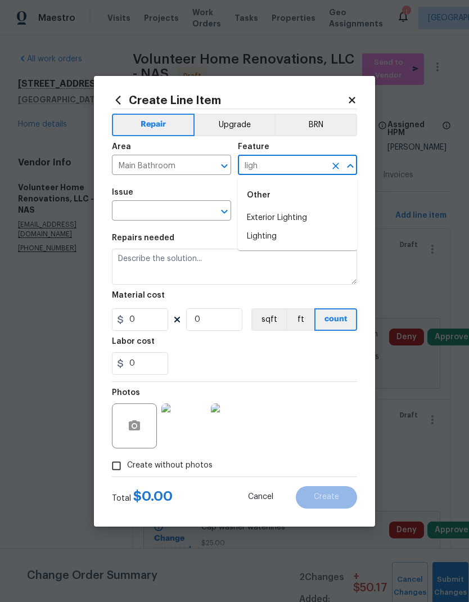
click at [293, 239] on li "Lighting" at bounding box center [297, 236] width 119 height 19
type input "Lighting"
click at [227, 208] on icon "Open" at bounding box center [225, 212] width 14 height 14
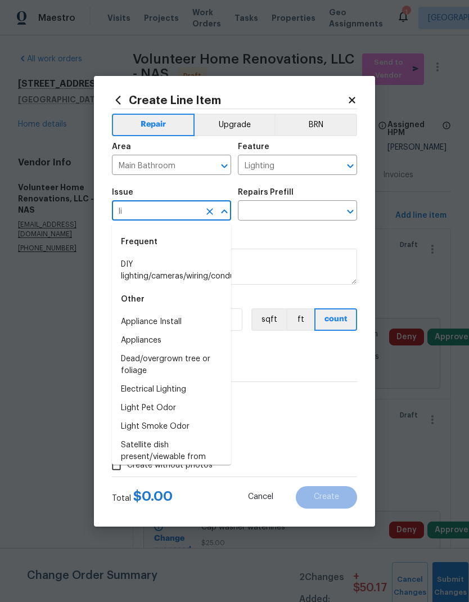
type input "l"
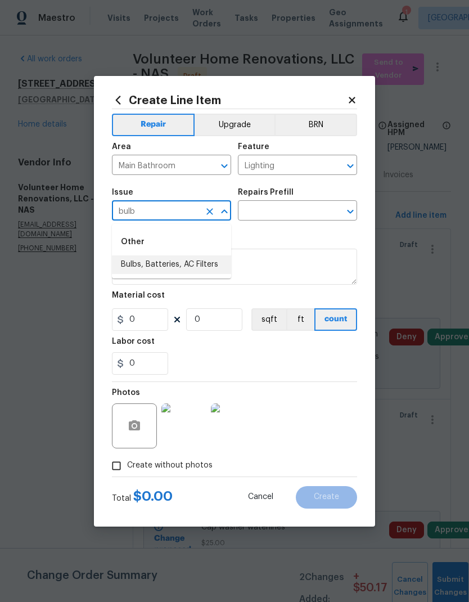
click at [211, 259] on li "Bulbs, Batteries, AC Filters" at bounding box center [171, 264] width 119 height 19
type input "Bulbs, Batteries, AC Filters"
click at [322, 210] on input "text" at bounding box center [282, 211] width 88 height 17
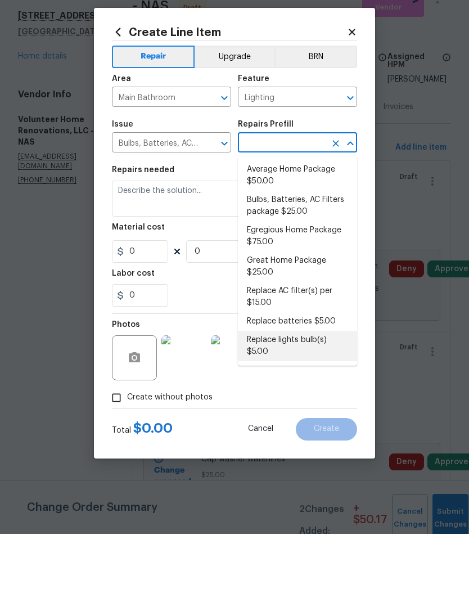
click at [305, 399] on li "Replace lights bulb(s) $5.00" at bounding box center [297, 414] width 119 height 30
type input "Replace lights bulb(s) $5.00"
type input "Home Readiness Packages"
type textarea "Replace bad light bulbs to match existing or match set per fixture."
type input "1"
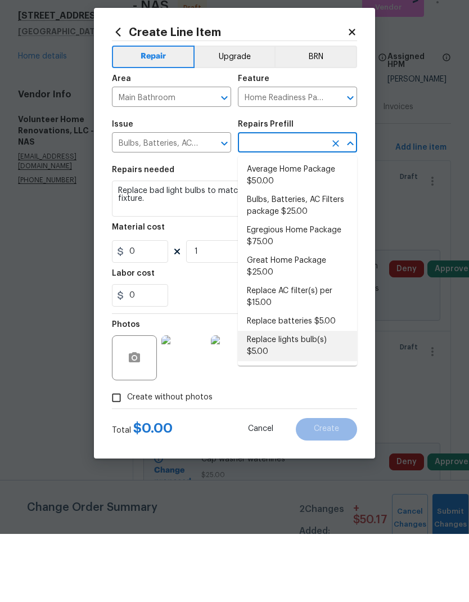
type input "Replace lights bulb(s) $5.00"
type input "5"
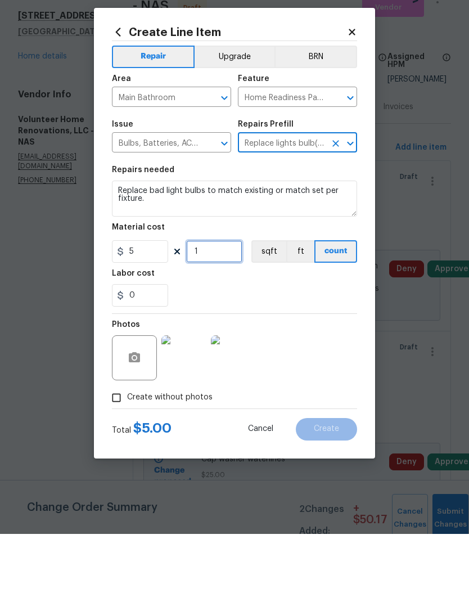
click at [218, 308] on input "1" at bounding box center [214, 319] width 56 height 23
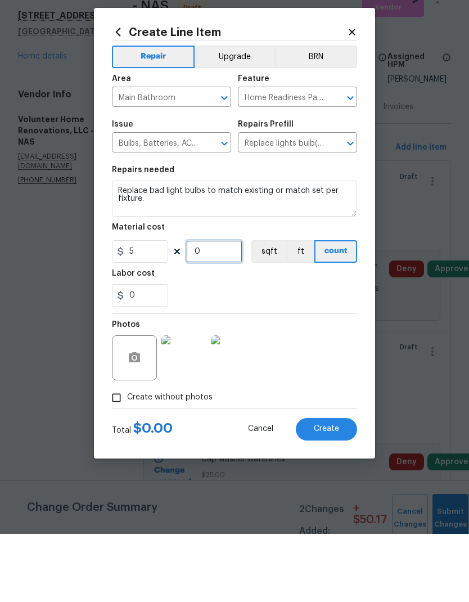
type input "3"
click at [298, 352] on div "0" at bounding box center [234, 363] width 245 height 23
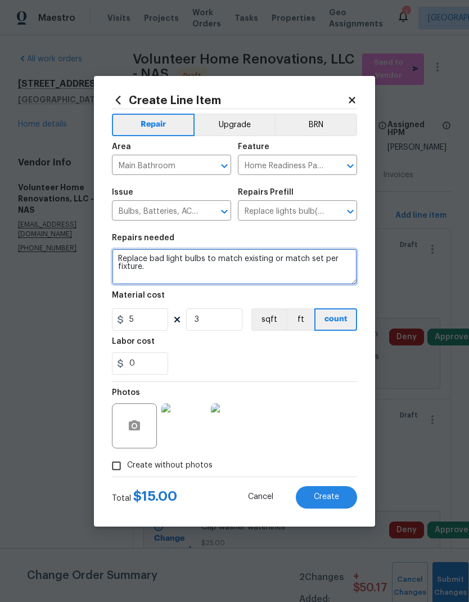
click at [258, 271] on textarea "Replace bad light bulbs to match existing or match set per fixture." at bounding box center [234, 267] width 245 height 36
type textarea "Replace bad light bulbs to match existing or match set per fixture. Main bathro…"
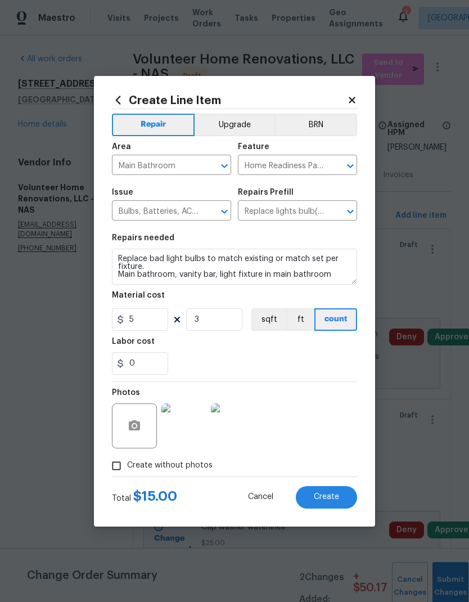
click at [271, 352] on div "Labor cost" at bounding box center [234, 345] width 245 height 15
click at [324, 496] on span "Create" at bounding box center [326, 497] width 25 height 8
type input "0"
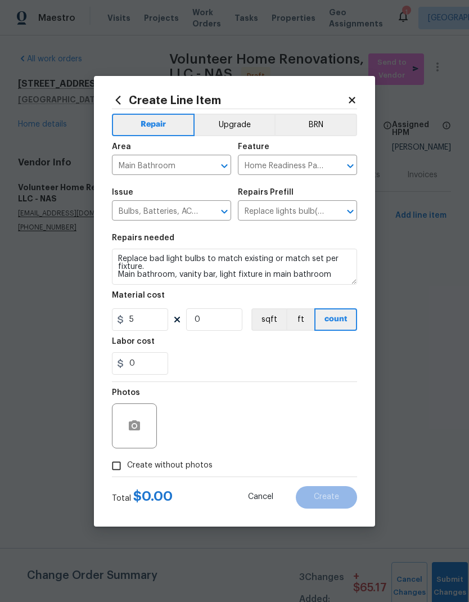
type input "0"
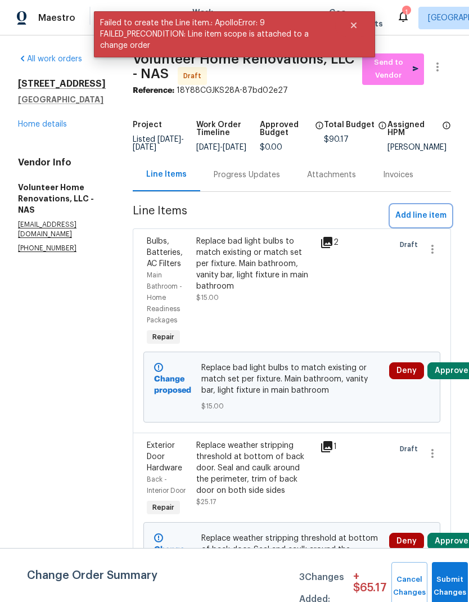
click at [430, 223] on span "Add line item" at bounding box center [421, 216] width 51 height 14
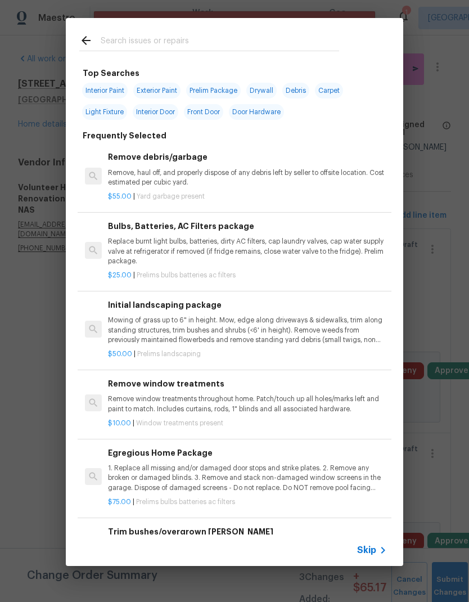
click at [374, 552] on span "Skip" at bounding box center [366, 550] width 19 height 11
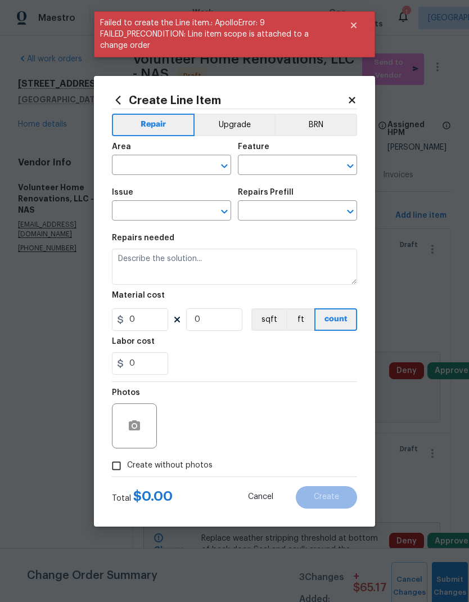
click at [145, 412] on div at bounding box center [134, 426] width 45 height 45
click at [141, 419] on button "button" at bounding box center [134, 426] width 27 height 27
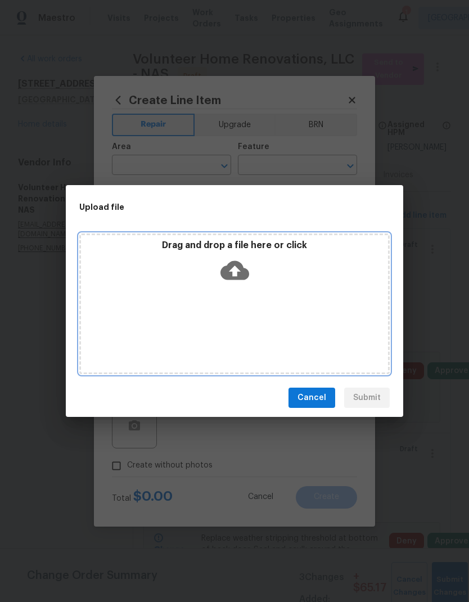
click at [238, 266] on icon at bounding box center [235, 270] width 29 height 19
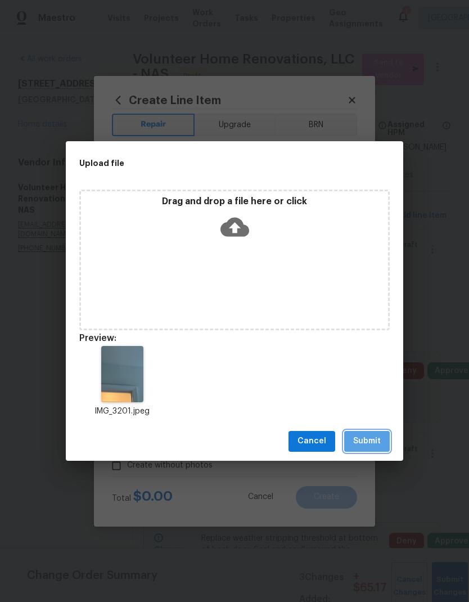
click at [376, 442] on span "Submit" at bounding box center [367, 441] width 28 height 14
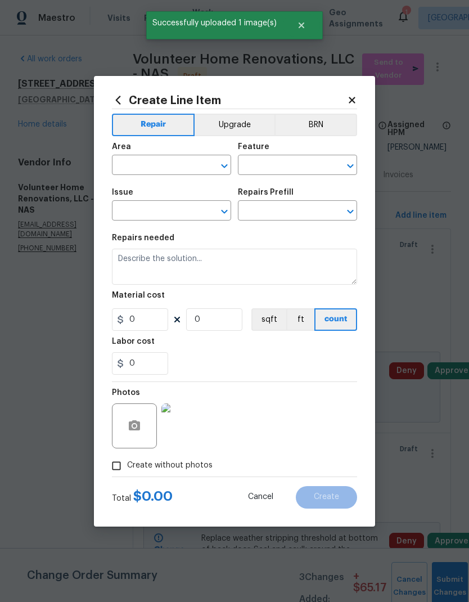
click at [165, 163] on input "text" at bounding box center [156, 166] width 88 height 17
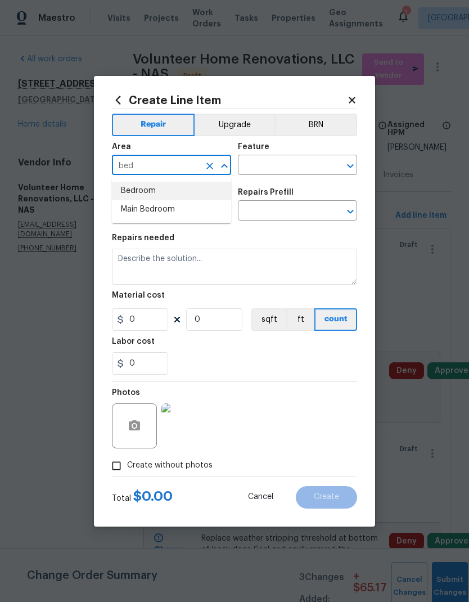
click at [148, 189] on li "Bedroom" at bounding box center [171, 191] width 119 height 19
type input "Bedroom"
click at [293, 162] on input "text" at bounding box center [282, 166] width 88 height 17
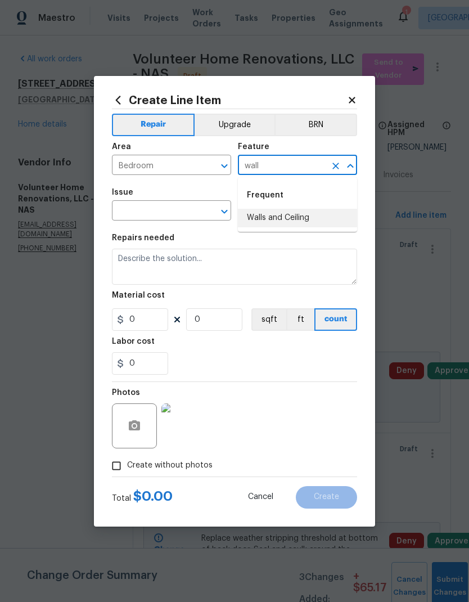
click at [290, 213] on li "Walls and Ceiling" at bounding box center [297, 218] width 119 height 19
type input "Walls and Ceiling"
click at [227, 211] on icon "Open" at bounding box center [224, 212] width 6 height 4
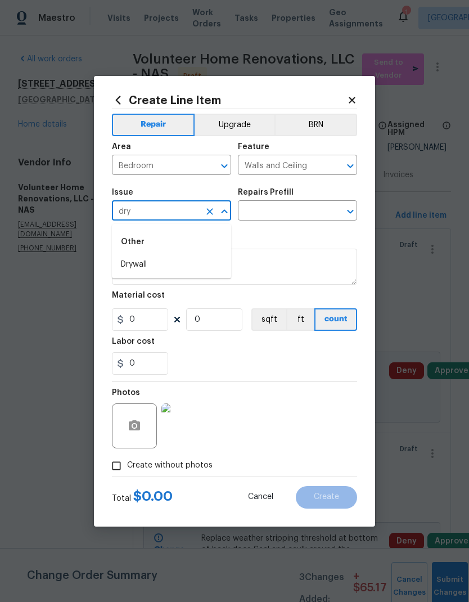
click at [181, 267] on li "Drywall" at bounding box center [171, 264] width 119 height 19
type input "Drywall"
click at [355, 207] on icon "Open" at bounding box center [351, 212] width 14 height 14
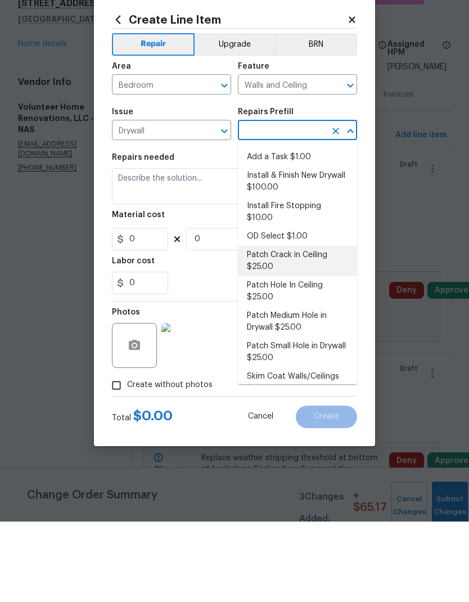
click at [269, 326] on li "Patch Crack in Ceiling $25.00" at bounding box center [297, 341] width 119 height 30
type input "Patch Crack in Ceiling $25.00"
type textarea "Prep/scrape all loose material from the damaged area; prime if needed. Patch th…"
type input "1"
type input "Patch Crack in Ceiling $25.00"
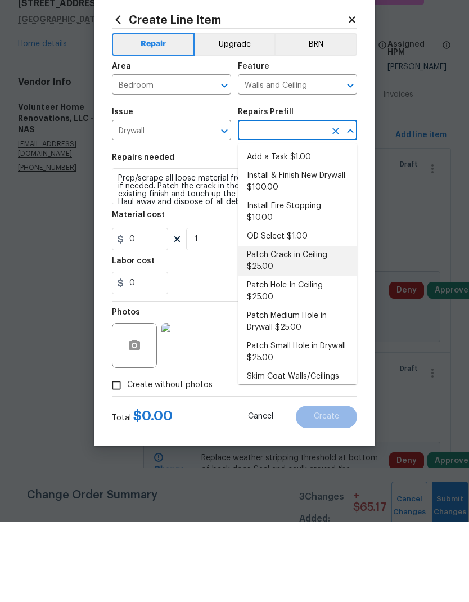
type input "25"
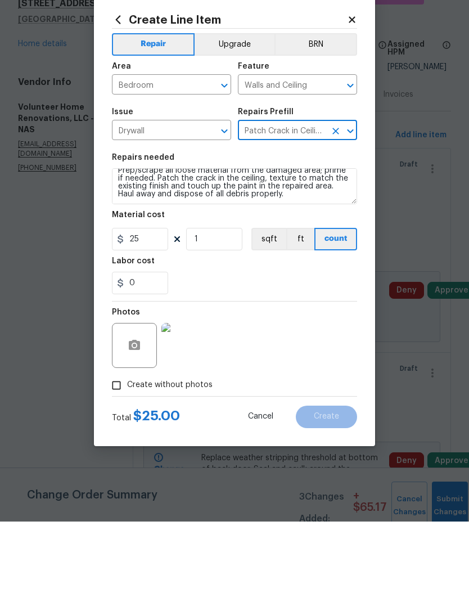
scroll to position [8, 0]
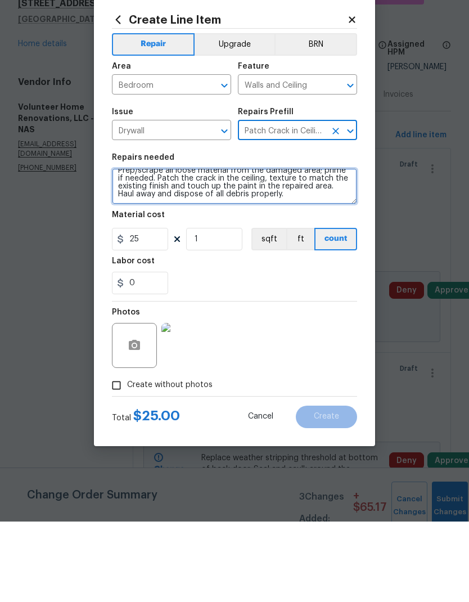
click at [279, 249] on textarea "Prep/scrape all loose material from the damaged area; prime if needed. Patch th…" at bounding box center [234, 267] width 245 height 36
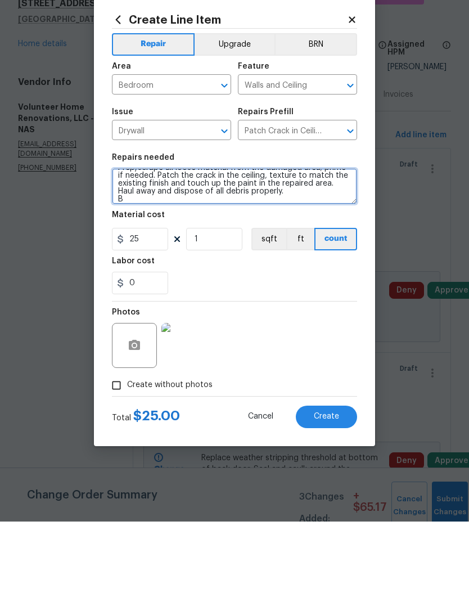
scroll to position [11, 0]
type textarea "Prep/scrape all loose material from the damaged area; prime if needed. Patch th…"
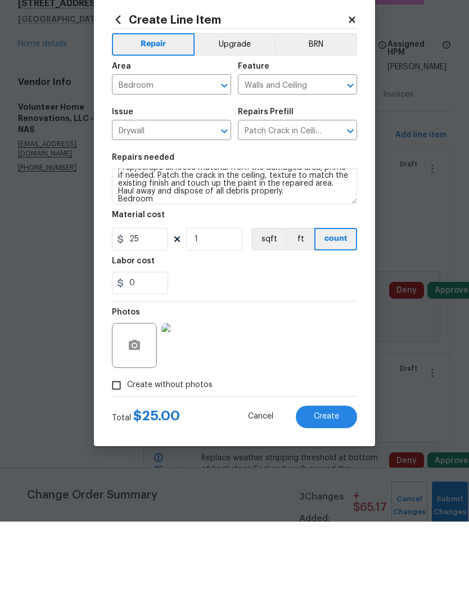
click at [256, 352] on div "0" at bounding box center [234, 363] width 245 height 23
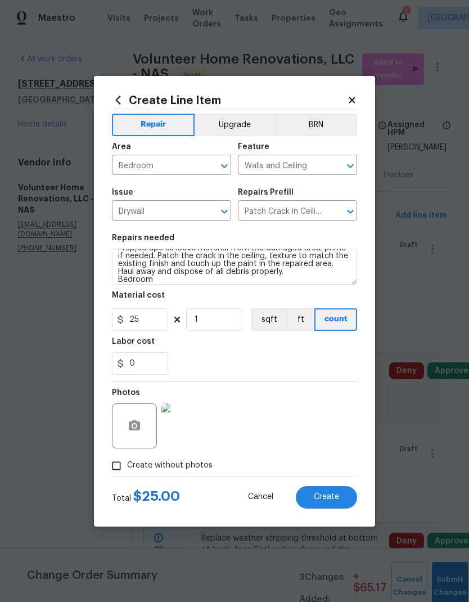
click at [320, 498] on span "Create" at bounding box center [326, 497] width 25 height 8
type input "0"
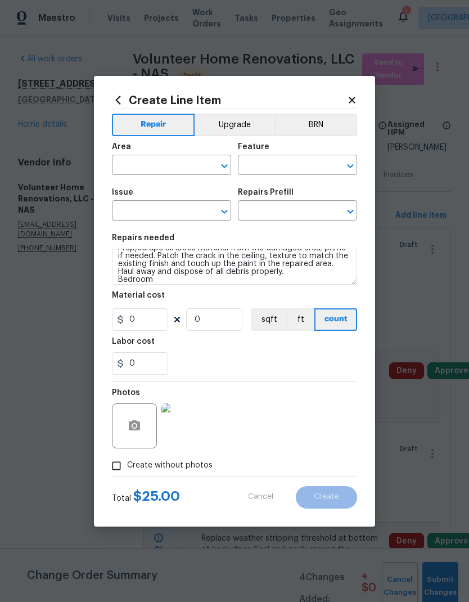
scroll to position [0, 0]
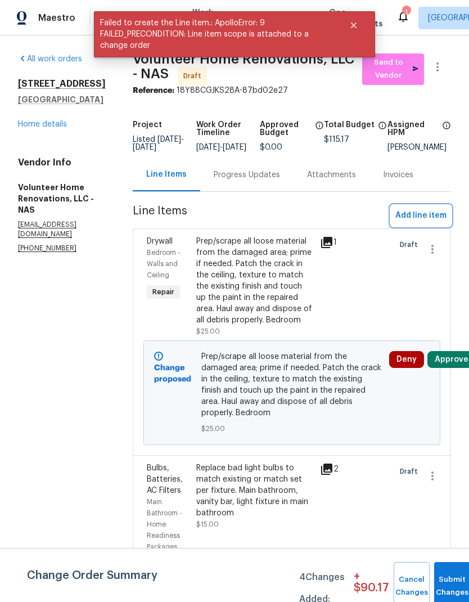
click at [423, 218] on span "Add line item" at bounding box center [421, 216] width 51 height 14
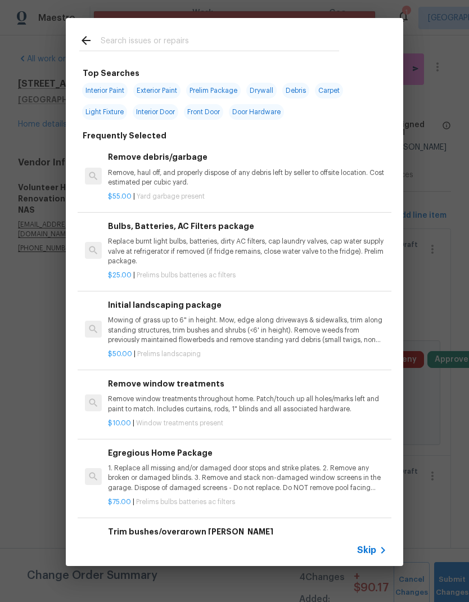
click at [370, 546] on span "Skip" at bounding box center [366, 550] width 19 height 11
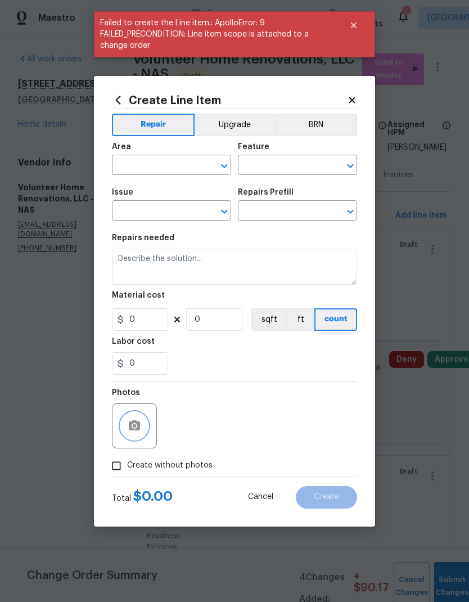
click at [141, 432] on button "button" at bounding box center [134, 426] width 27 height 27
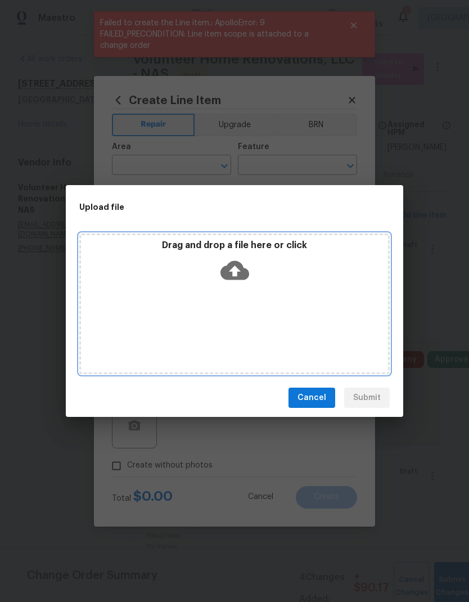
click at [251, 266] on div "Drag and drop a file here or click" at bounding box center [234, 264] width 307 height 48
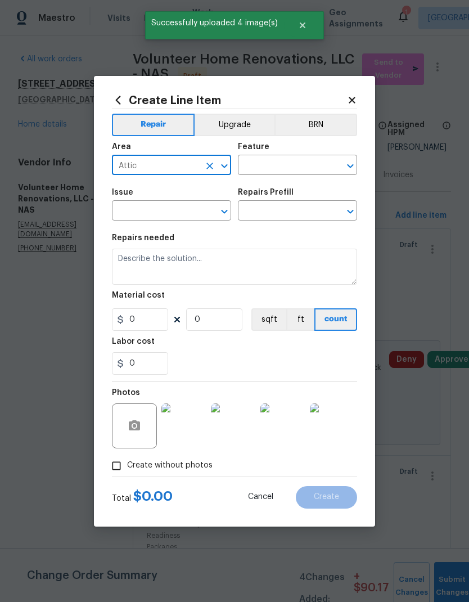
click at [349, 163] on icon "Open" at bounding box center [351, 166] width 14 height 14
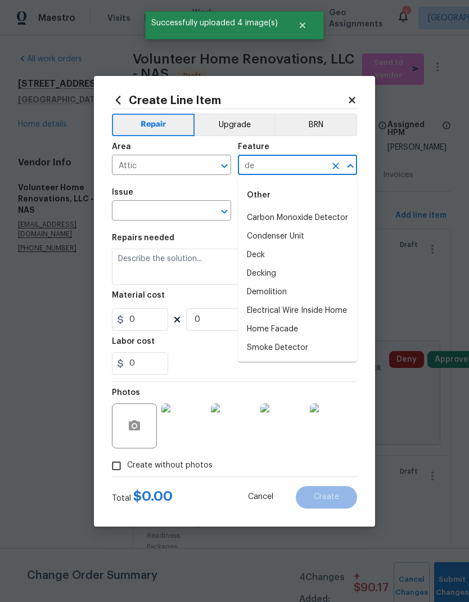
type input "d"
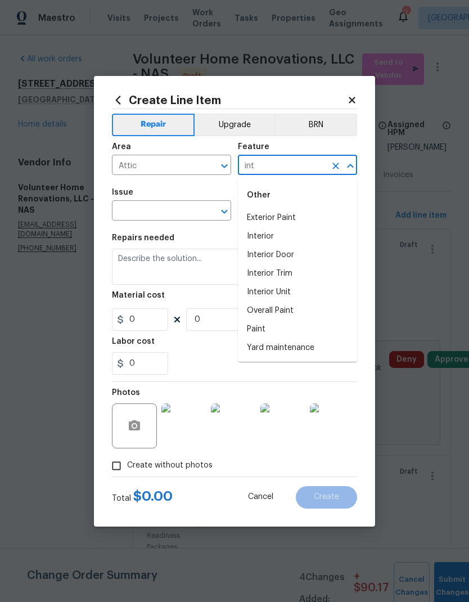
click at [285, 235] on li "Interior" at bounding box center [297, 236] width 119 height 19
type input "Interior"
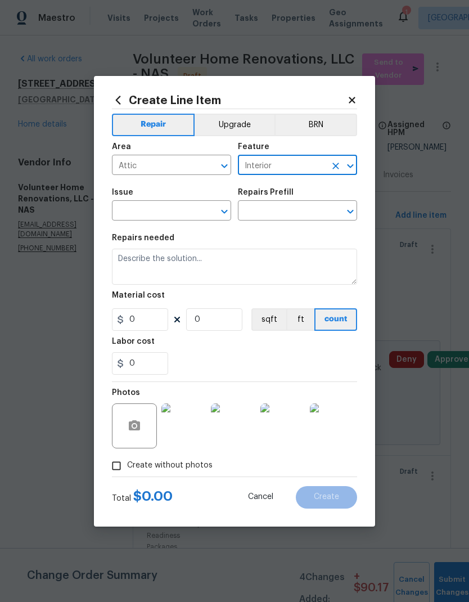
click at [223, 211] on icon "Open" at bounding box center [225, 212] width 14 height 14
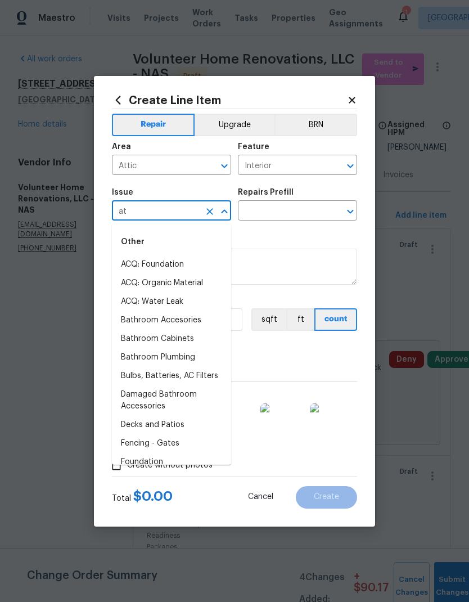
type input "a"
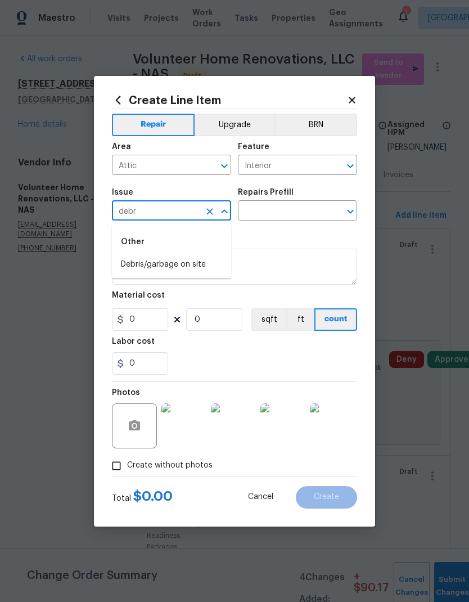
click at [195, 267] on li "Debris/garbage on site" at bounding box center [171, 264] width 119 height 19
type input "Debris/garbage on site"
click at [344, 208] on icon "Open" at bounding box center [351, 212] width 14 height 14
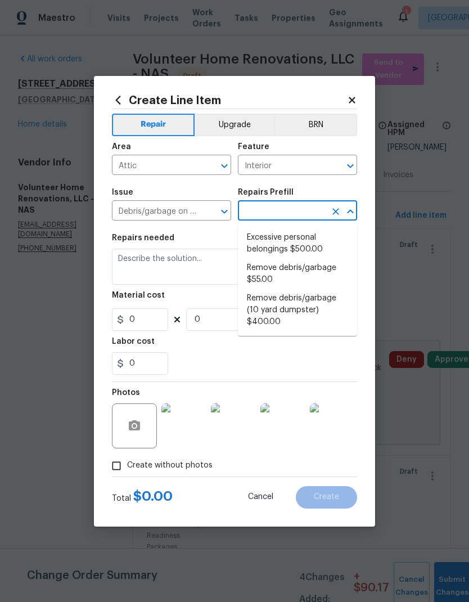
click at [287, 275] on li "Remove debris/garbage $55.00" at bounding box center [297, 274] width 119 height 30
type input "Remove debris/garbage $55.00"
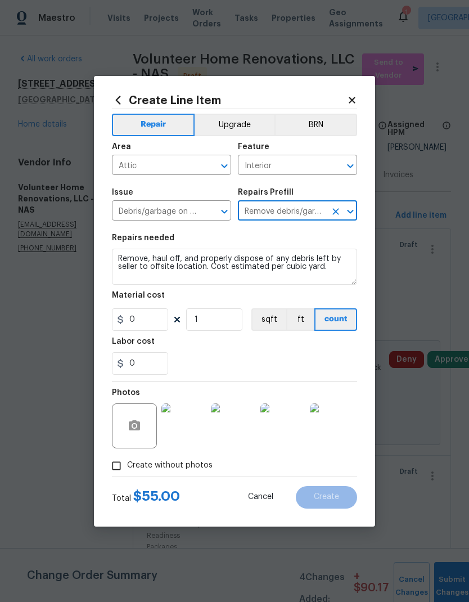
type input "55"
type input "1"
click at [342, 270] on textarea "Remove, haul off, and properly dispose of any debris left by seller to offsite …" at bounding box center [234, 267] width 245 height 36
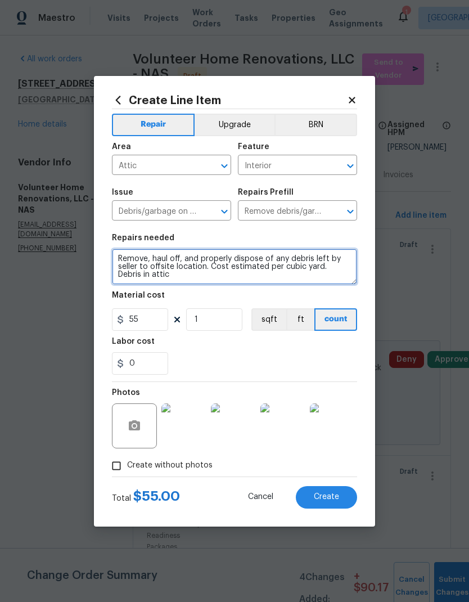
type textarea "Remove, haul off, and properly dispose of any debris left by seller to offsite …"
click at [252, 348] on div "Labor cost" at bounding box center [234, 345] width 245 height 15
click at [329, 495] on span "Create" at bounding box center [326, 497] width 25 height 8
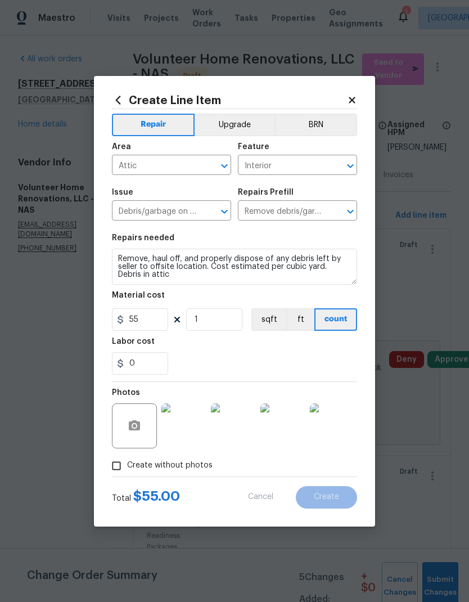
type input "0"
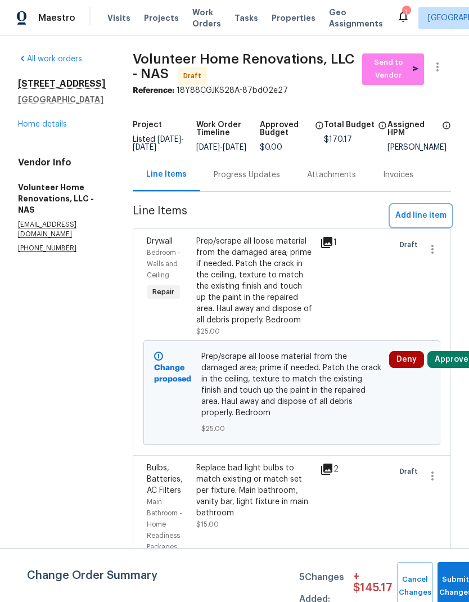
click at [424, 219] on span "Add line item" at bounding box center [421, 216] width 51 height 14
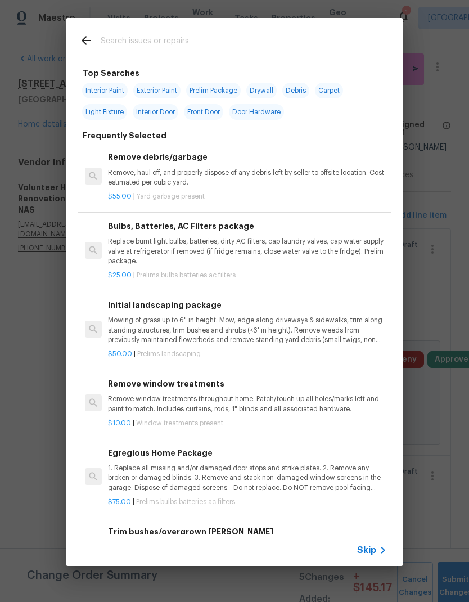
click at [365, 552] on span "Skip" at bounding box center [366, 550] width 19 height 11
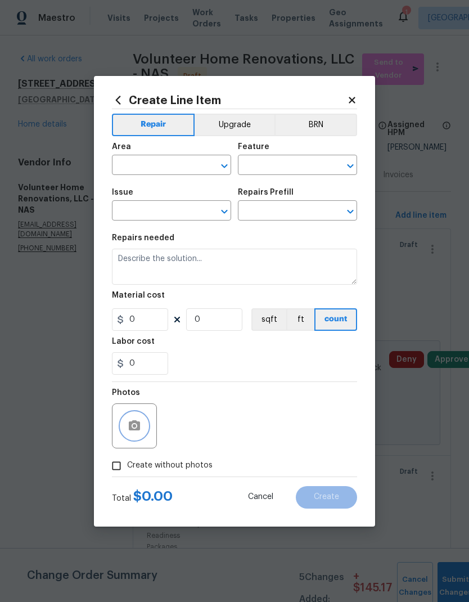
click at [137, 429] on icon "button" at bounding box center [134, 425] width 11 height 10
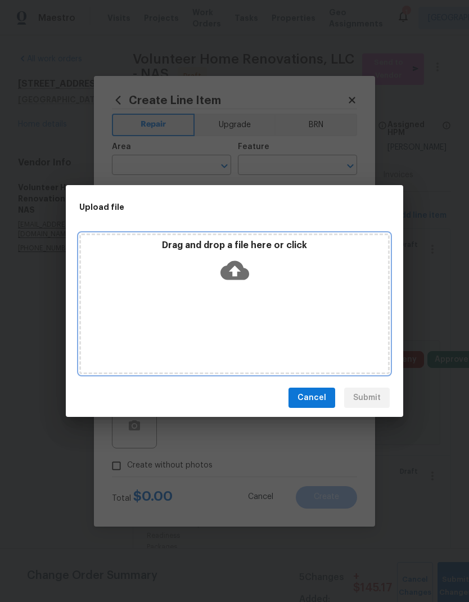
click at [249, 274] on icon at bounding box center [235, 270] width 29 height 19
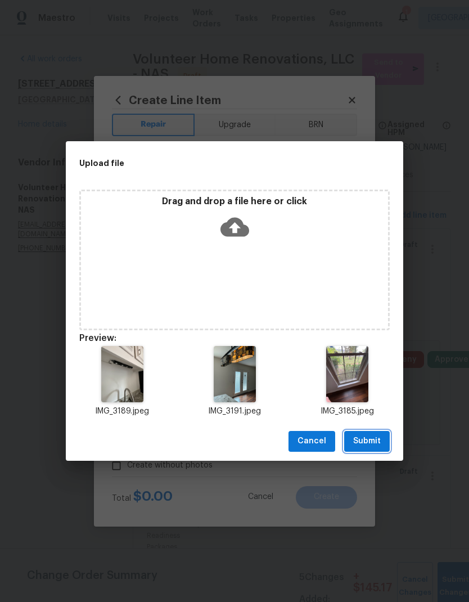
click at [369, 436] on span "Submit" at bounding box center [367, 441] width 28 height 14
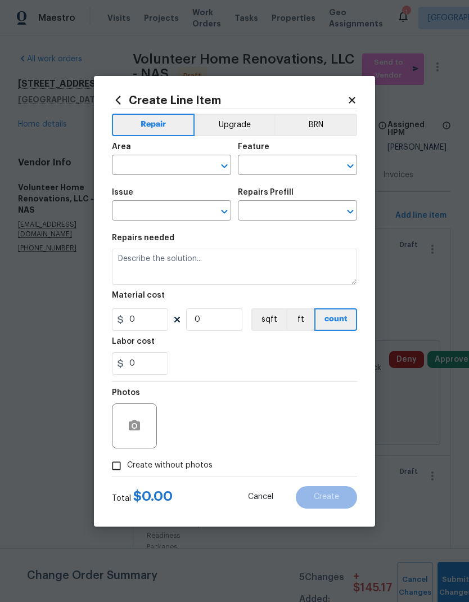
click at [194, 162] on input "text" at bounding box center [156, 166] width 88 height 17
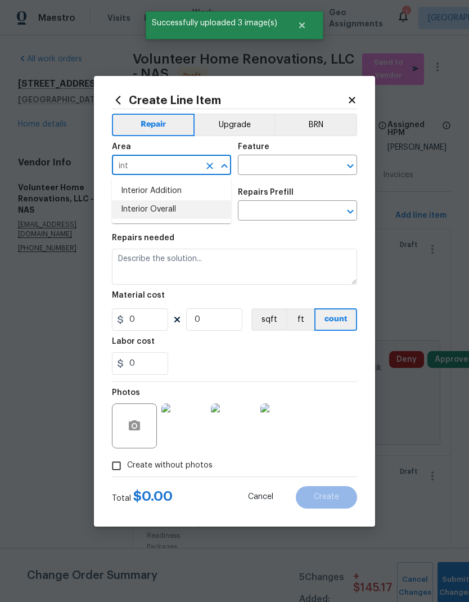
click at [179, 213] on li "Interior Overall" at bounding box center [171, 209] width 119 height 19
type input "Interior Overall"
click at [339, 163] on icon "Clear" at bounding box center [335, 165] width 11 height 11
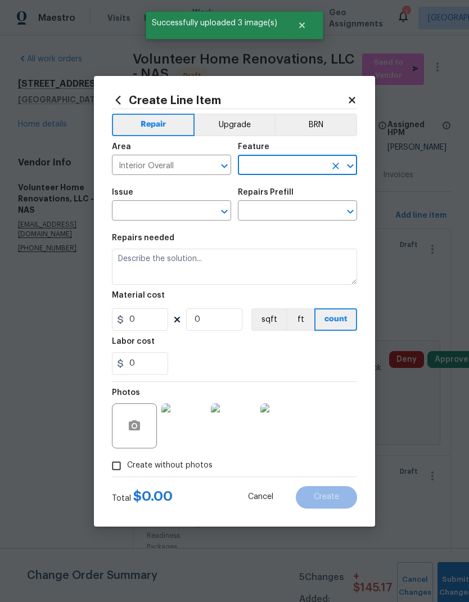
click at [348, 162] on icon "Open" at bounding box center [351, 166] width 14 height 14
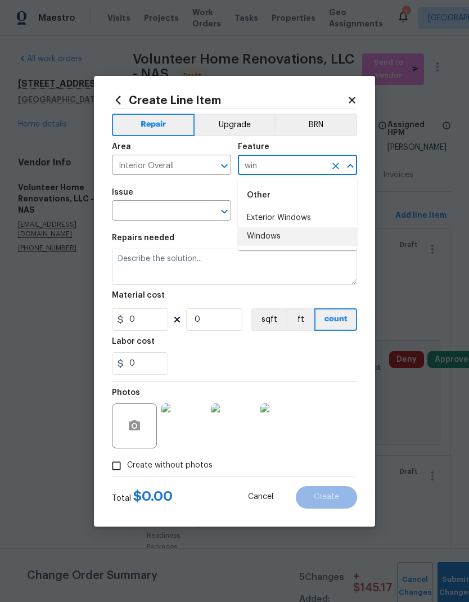
click at [290, 237] on li "Windows" at bounding box center [297, 236] width 119 height 19
type input "Windows"
click at [225, 216] on icon "Open" at bounding box center [225, 212] width 14 height 14
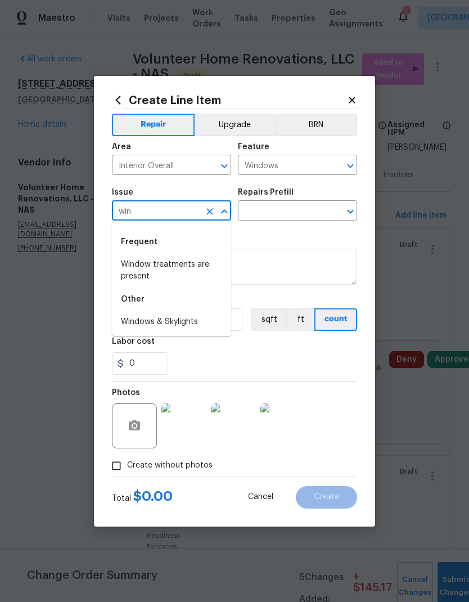
click at [187, 319] on li "Windows & Skylights" at bounding box center [171, 322] width 119 height 19
type input "Windows & Skylights"
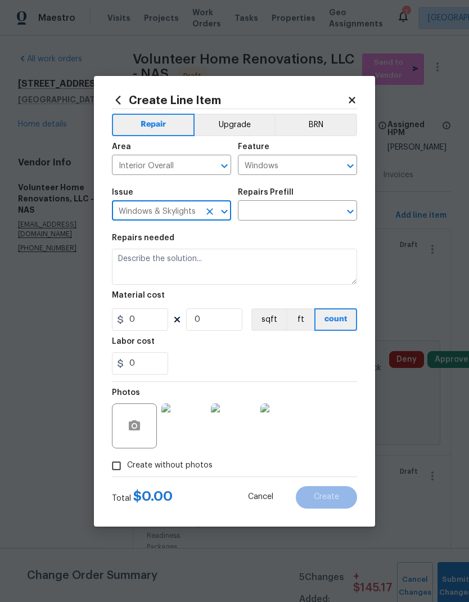
click at [343, 211] on button "Open" at bounding box center [351, 212] width 16 height 16
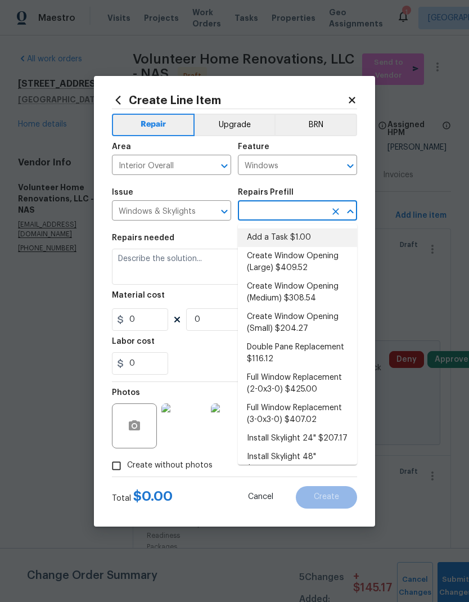
click at [290, 235] on li "Add a Task $1.00" at bounding box center [297, 237] width 119 height 19
type input "Add a Task $1.00"
type textarea "HPM to detail"
type input "1"
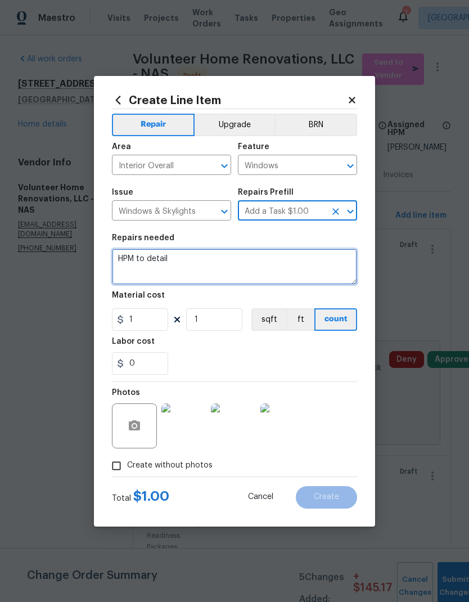
click at [218, 270] on textarea "HPM to detail" at bounding box center [234, 267] width 245 height 36
click at [153, 254] on textarea "HPM to detail" at bounding box center [234, 267] width 245 height 36
click at [152, 254] on textarea "HPM to detail" at bounding box center [234, 267] width 245 height 36
click at [152, 259] on textarea "HPM to detail" at bounding box center [234, 267] width 245 height 36
click at [151, 259] on textarea "HPM to detail" at bounding box center [234, 267] width 245 height 36
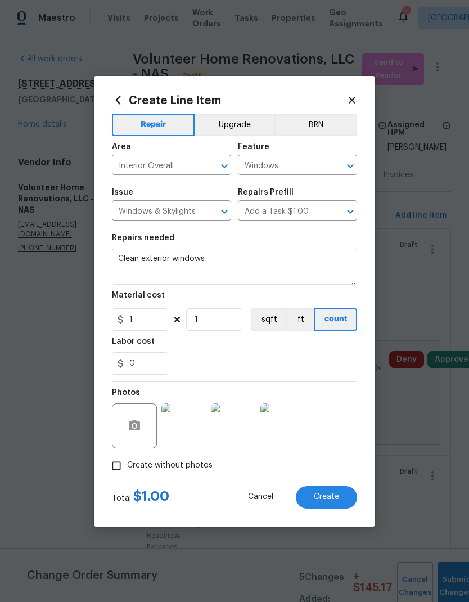
click at [349, 331] on button "count" at bounding box center [336, 319] width 43 height 23
click at [301, 264] on textarea "Clean exterior windows" at bounding box center [234, 267] width 245 height 36
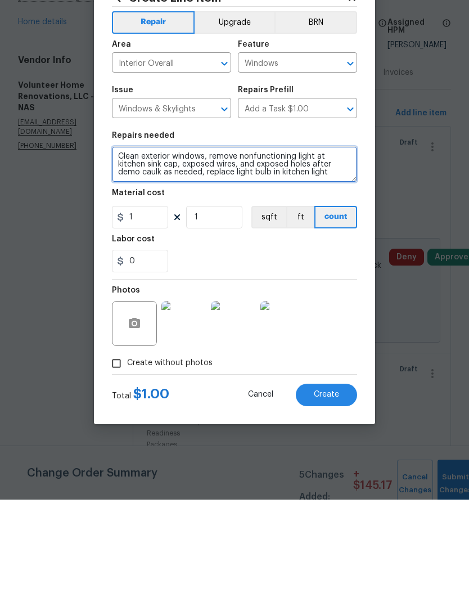
type textarea "Clean exterior windows, remove nonfunctioning light at kitchen sink cap, expose…"
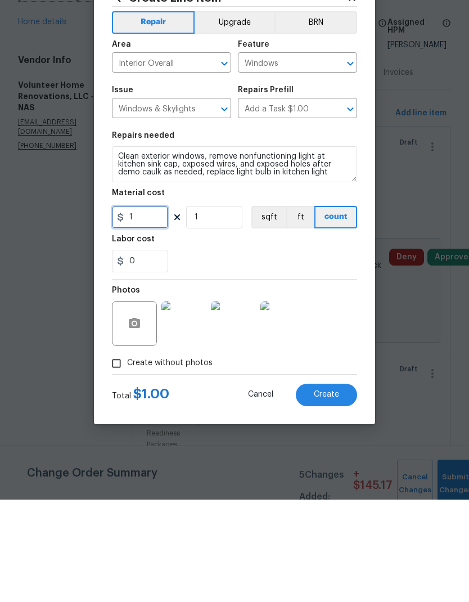
click at [147, 308] on input "1" at bounding box center [140, 319] width 56 height 23
type input "70"
click at [271, 352] on div "0" at bounding box center [234, 363] width 245 height 23
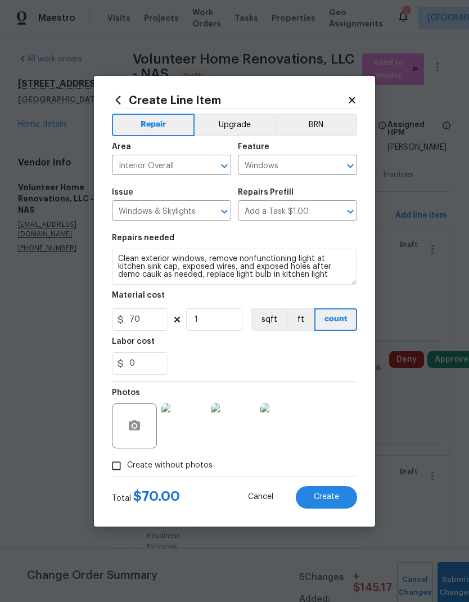
click at [335, 495] on span "Create" at bounding box center [326, 497] width 25 height 8
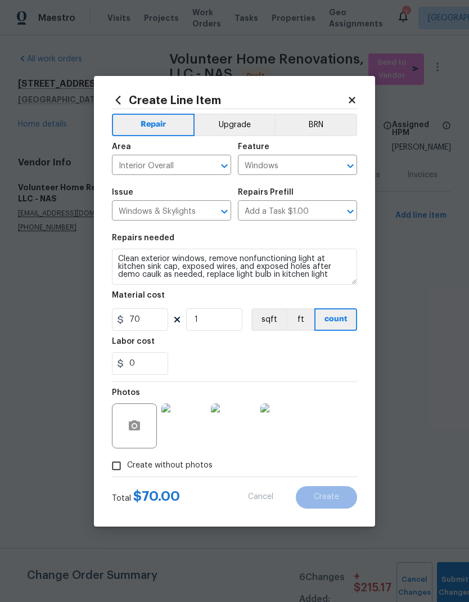
type input "0"
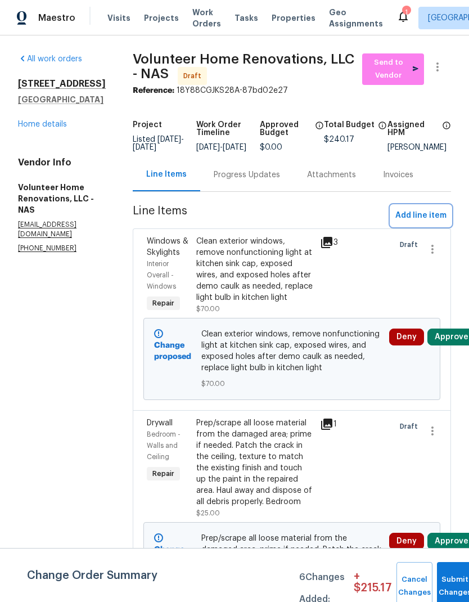
click at [429, 223] on span "Add line item" at bounding box center [421, 216] width 51 height 14
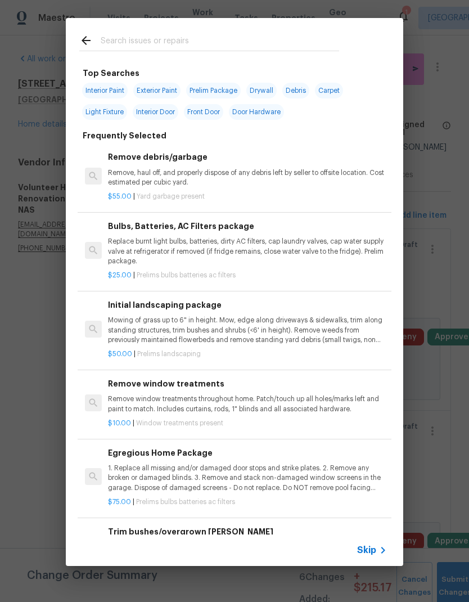
click at [374, 545] on span "Skip" at bounding box center [366, 550] width 19 height 11
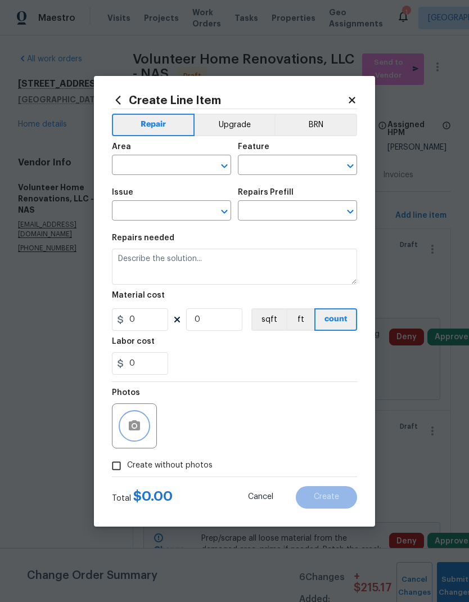
click at [128, 434] on button "button" at bounding box center [134, 426] width 27 height 27
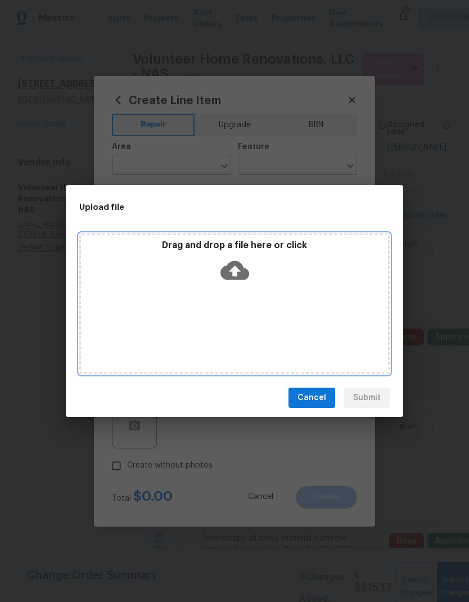
click at [233, 263] on icon at bounding box center [235, 270] width 29 height 19
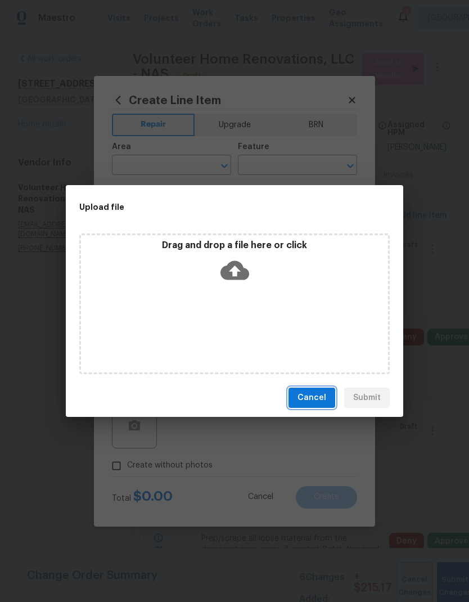
click at [316, 396] on span "Cancel" at bounding box center [312, 398] width 29 height 14
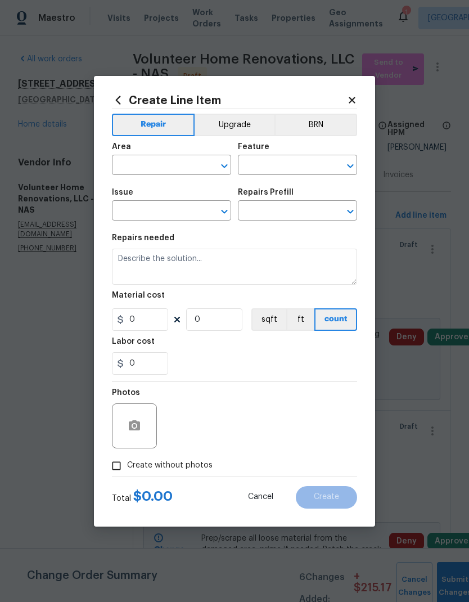
click at [357, 102] on icon at bounding box center [352, 100] width 10 height 10
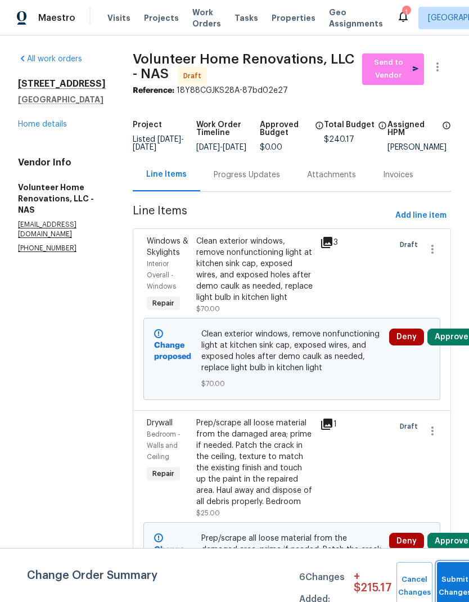
click at [453, 570] on button "Submit Changes" at bounding box center [455, 586] width 36 height 48
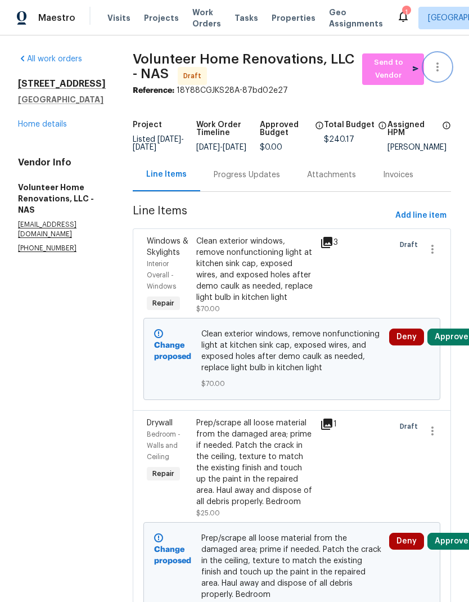
click at [432, 62] on icon "button" at bounding box center [438, 67] width 14 height 14
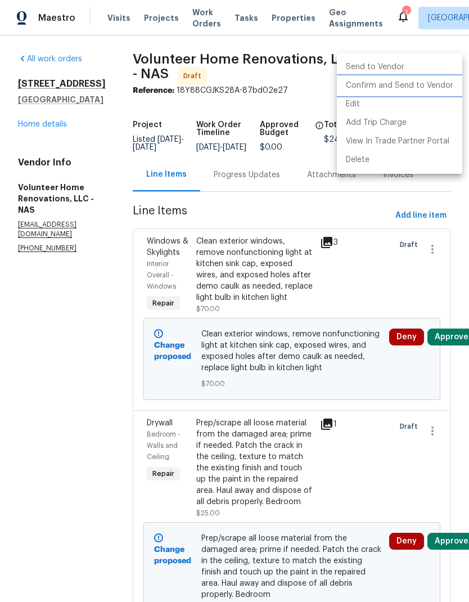
click at [412, 89] on li "Confirm and Send to Vendor" at bounding box center [399, 86] width 125 height 19
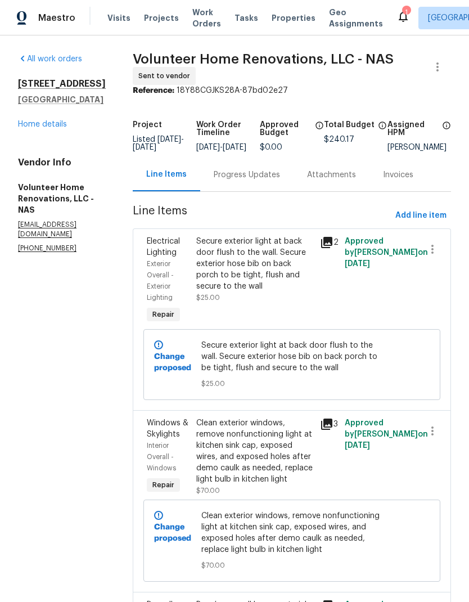
click at [41, 128] on link "Home details" at bounding box center [42, 124] width 49 height 8
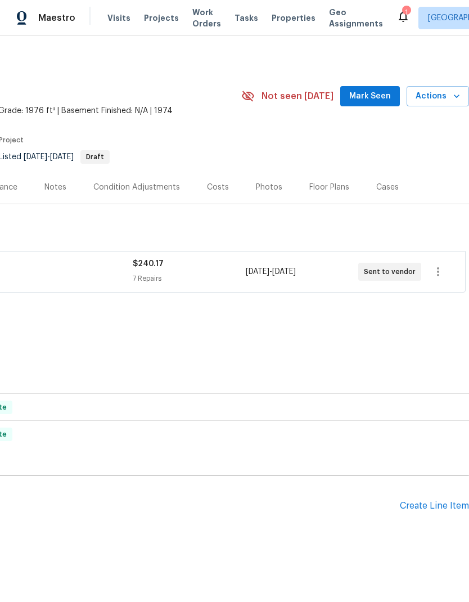
scroll to position [0, 167]
click at [331, 182] on div "Floor Plans" at bounding box center [330, 187] width 40 height 11
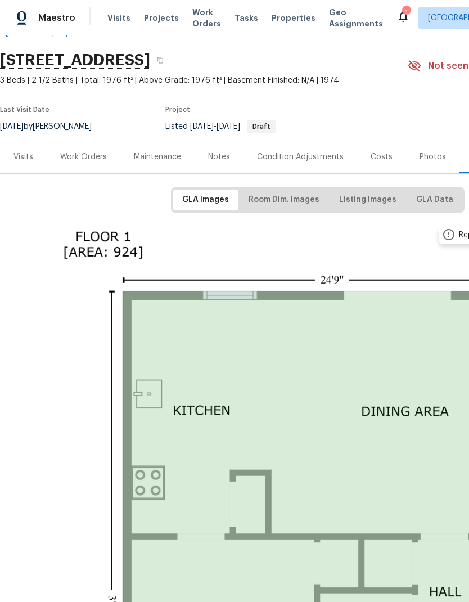
scroll to position [32, 0]
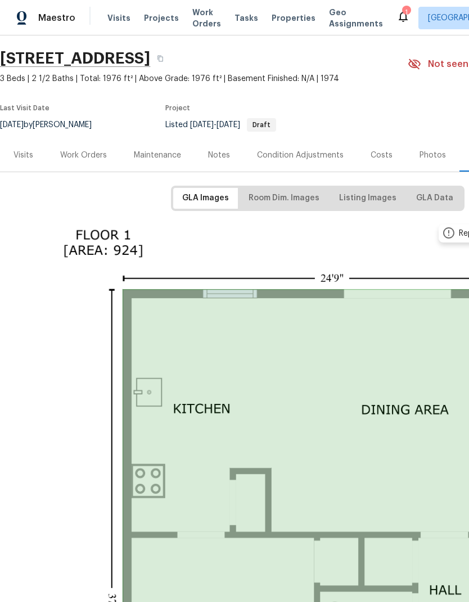
click at [101, 150] on div "Work Orders" at bounding box center [83, 155] width 47 height 11
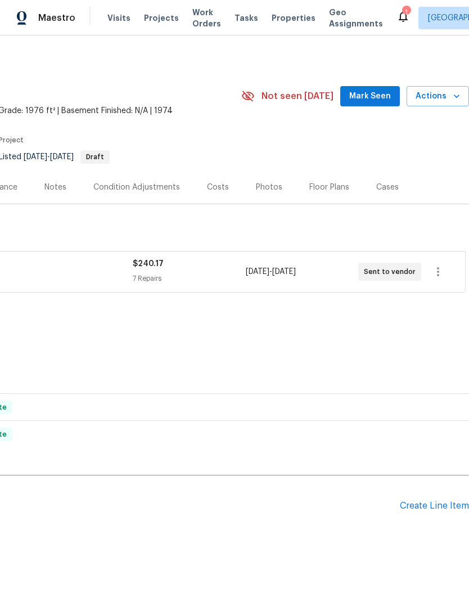
scroll to position [0, 167]
click at [435, 501] on div "Create Line Item" at bounding box center [434, 506] width 69 height 11
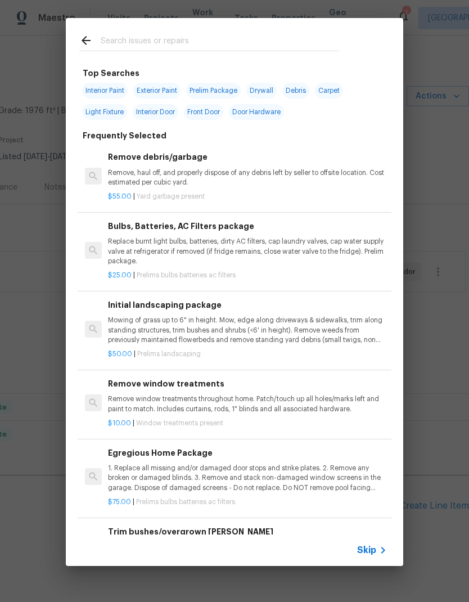
click at [370, 557] on div "Skip" at bounding box center [373, 551] width 33 height 14
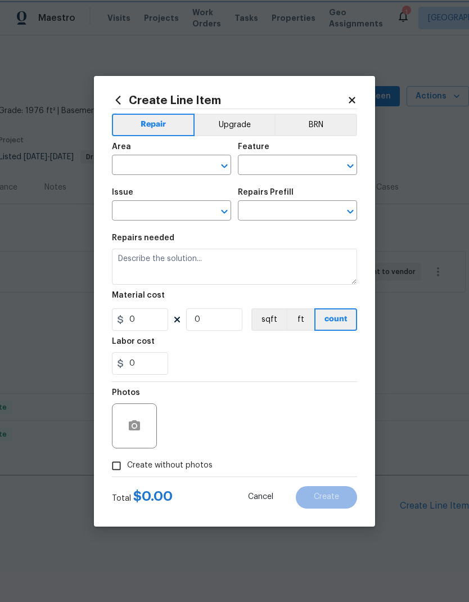
click at [222, 169] on icon "Open" at bounding box center [225, 166] width 14 height 14
click at [176, 229] on li "Interior Overall" at bounding box center [171, 238] width 119 height 19
type input "Interior Overall"
click at [356, 163] on icon "Open" at bounding box center [351, 166] width 14 height 14
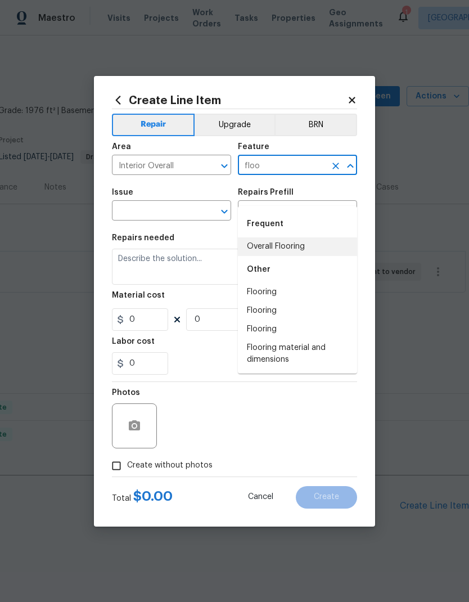
click at [299, 237] on li "Overall Flooring" at bounding box center [297, 246] width 119 height 19
type input "Overall Flooring"
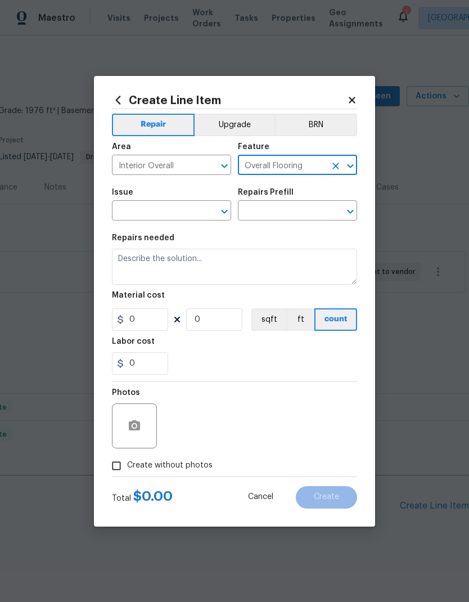
click at [234, 211] on div "Issue ​ Repairs Prefill ​" at bounding box center [234, 205] width 245 height 46
click at [229, 208] on icon "Open" at bounding box center [225, 212] width 14 height 14
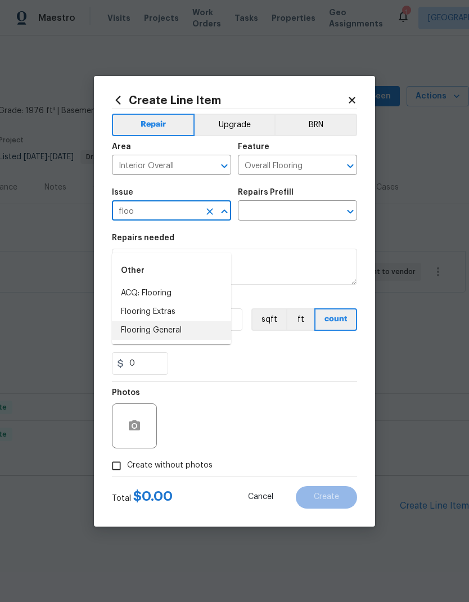
click at [182, 321] on li "Flooring General" at bounding box center [171, 330] width 119 height 19
type input "Flooring General"
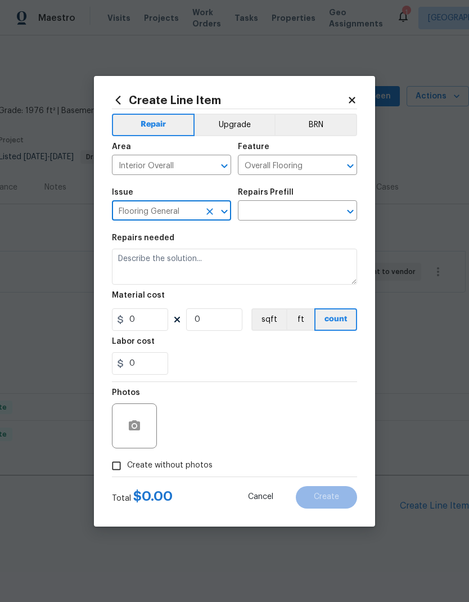
click at [346, 210] on icon "Open" at bounding box center [351, 212] width 14 height 14
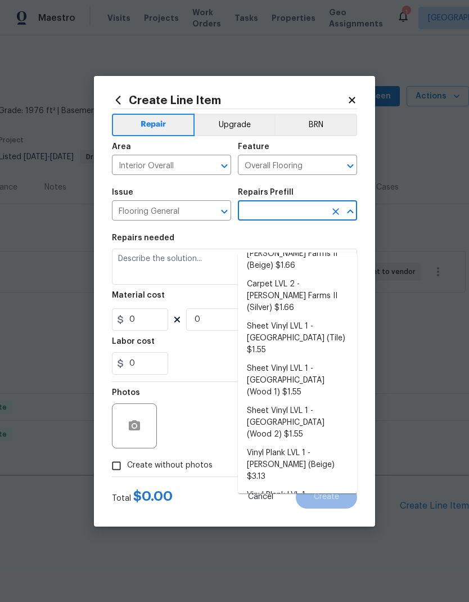
scroll to position [84, 0]
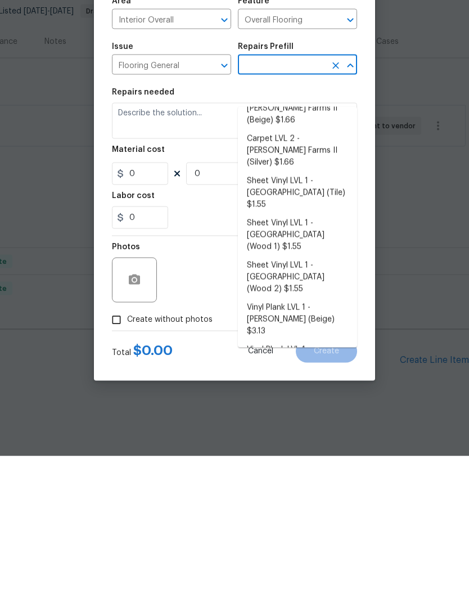
click at [299, 529] on li "Vinyl Plank LVL 2 - Best Door 4.5 (Beige) $3.69" at bounding box center [297, 544] width 119 height 30
type input "Vinyl Plank LVL 2 - Best Door 4.5 (Beige) $3.69"
type textarea "Install LVP (Best Door 4.5 220 Sweeper Beige) Includes transitions, glue and as…"
type input "1"
type input "Vinyl Plank LVL 2 - Best Door 4.5 (Beige) $3.69"
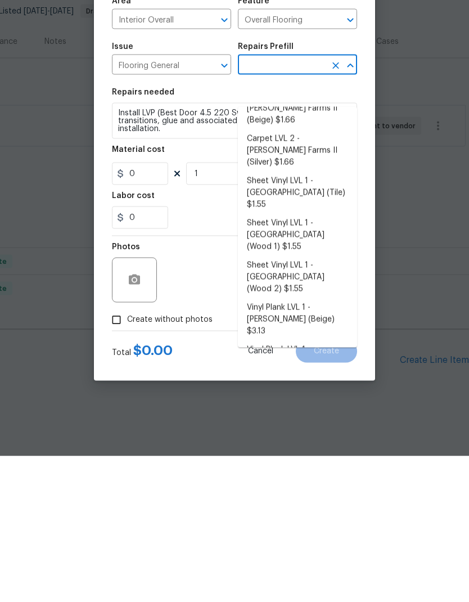
type input "3.69"
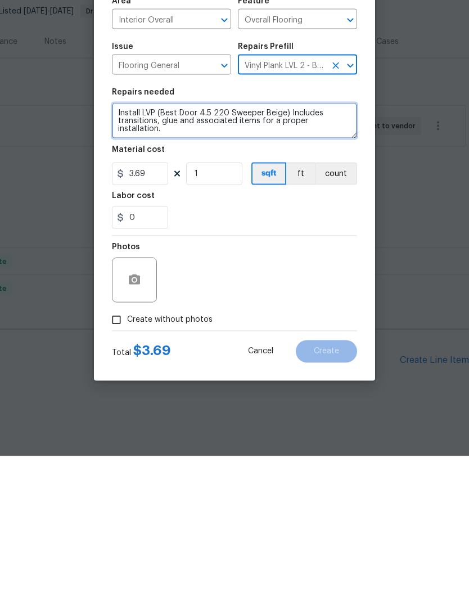
click at [284, 249] on textarea "Install LVP (Best Door 4.5 220 Sweeper Beige) Includes transitions, glue and as…" at bounding box center [234, 267] width 245 height 36
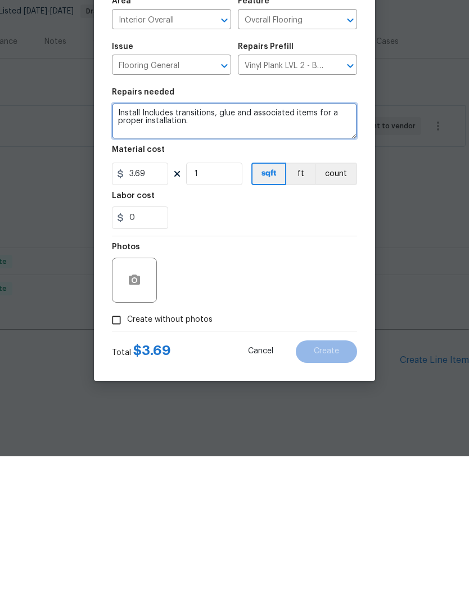
type textarea "Install Includes transitions, glue and associated items for a proper installati…"
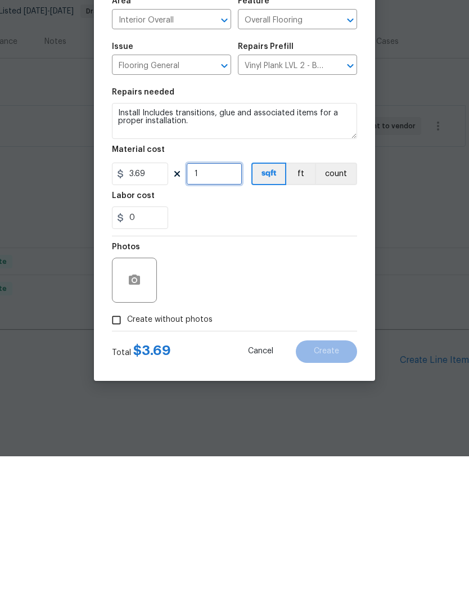
click at [217, 308] on input "1" at bounding box center [214, 319] width 56 height 23
type input "990"
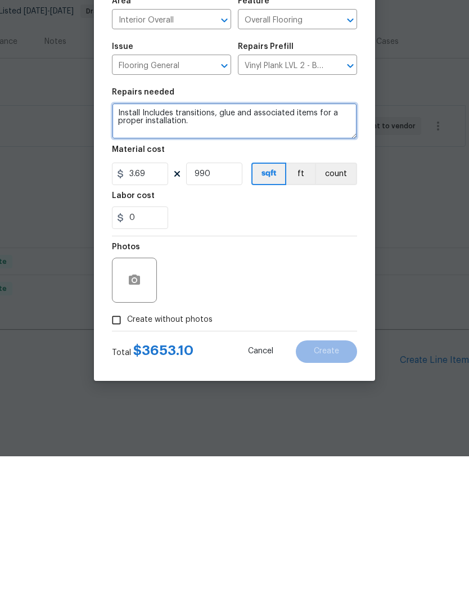
click at [236, 249] on textarea "Install Includes transitions, glue and associated items for a proper installati…" at bounding box center [234, 267] width 245 height 36
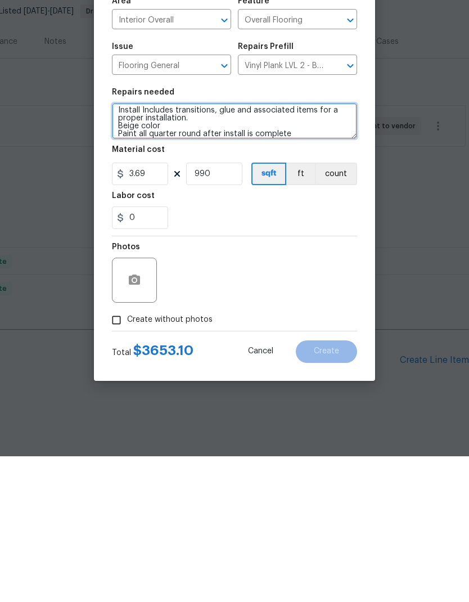
type textarea "Install Includes transitions, glue and associated items for a proper installati…"
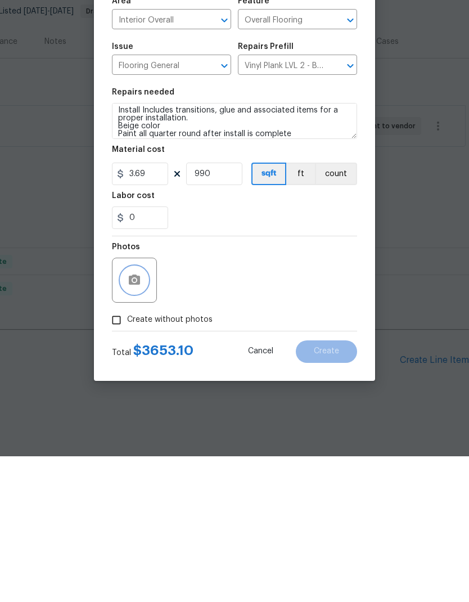
click at [137, 413] on button "button" at bounding box center [134, 426] width 27 height 27
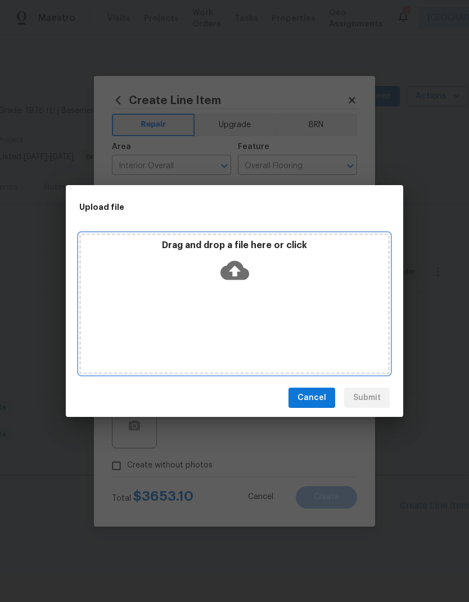
click at [243, 275] on icon at bounding box center [235, 270] width 29 height 19
